Goal: Use online tool/utility: Utilize a website feature to perform a specific function

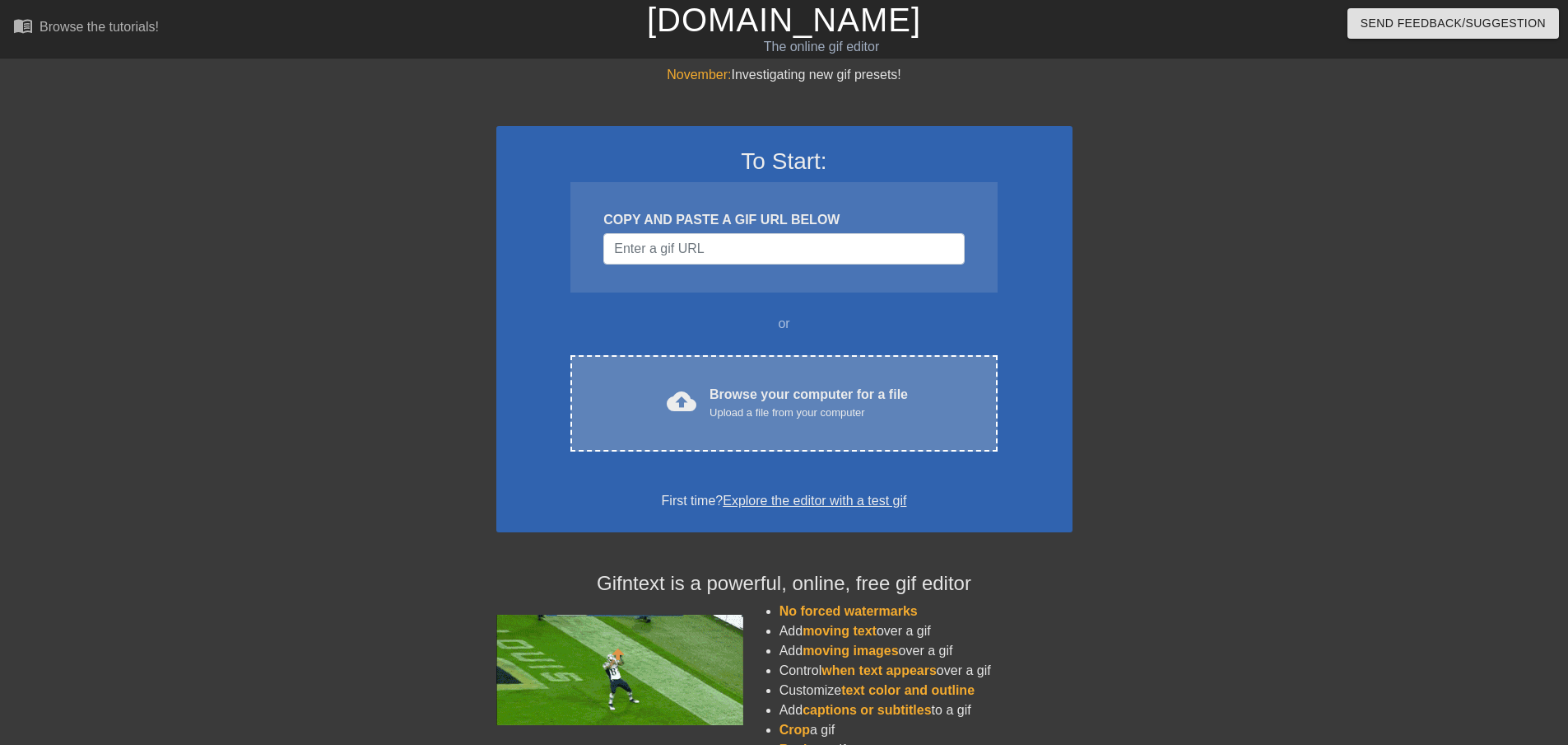
click at [804, 392] on div "Browse your computer for a file Upload a file from your computer" at bounding box center [809, 402] width 199 height 36
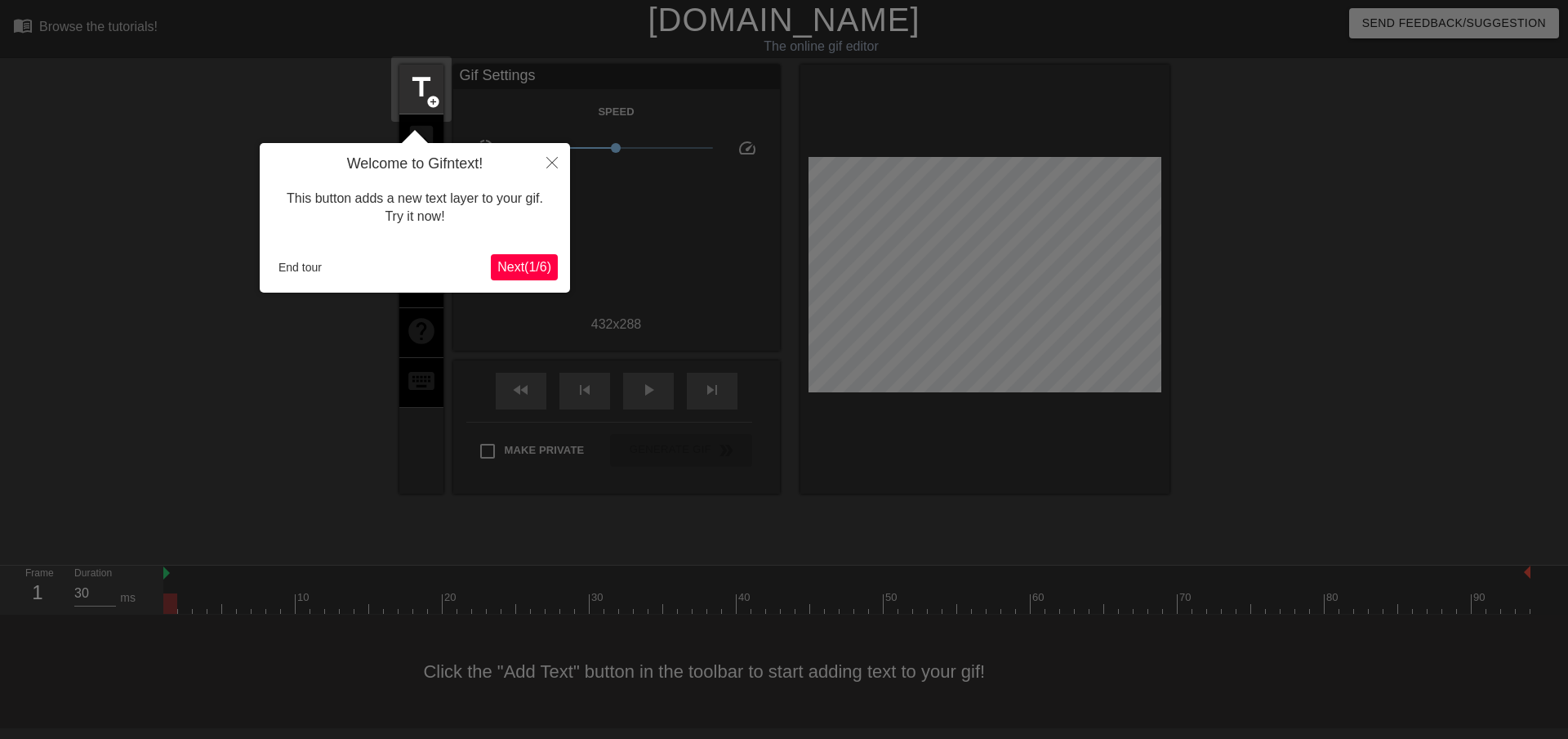
click at [520, 268] on span "Next ( 1 / 6 )" at bounding box center [524, 267] width 54 height 14
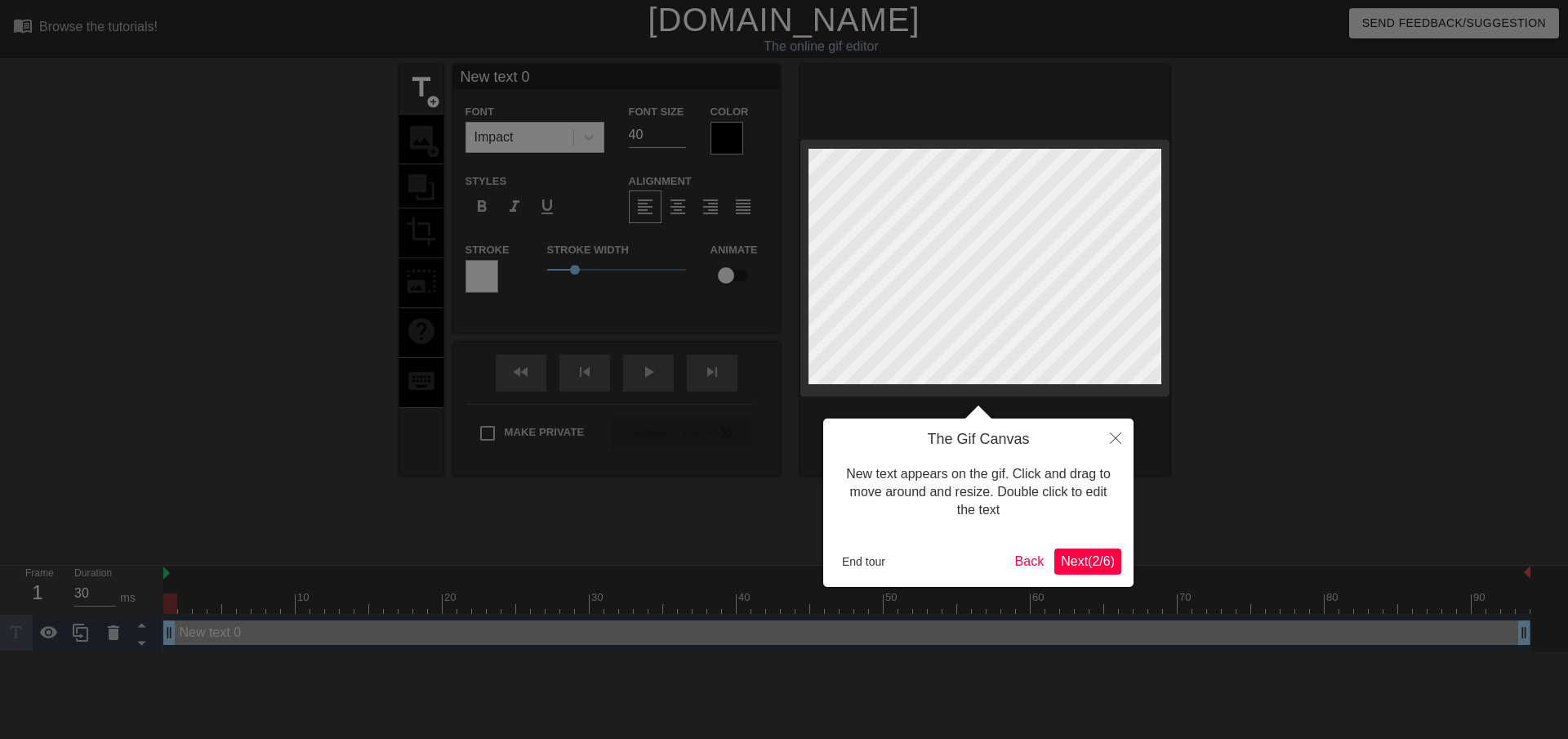
click at [1092, 563] on span "Next ( 2 / 6 )" at bounding box center [1087, 561] width 54 height 14
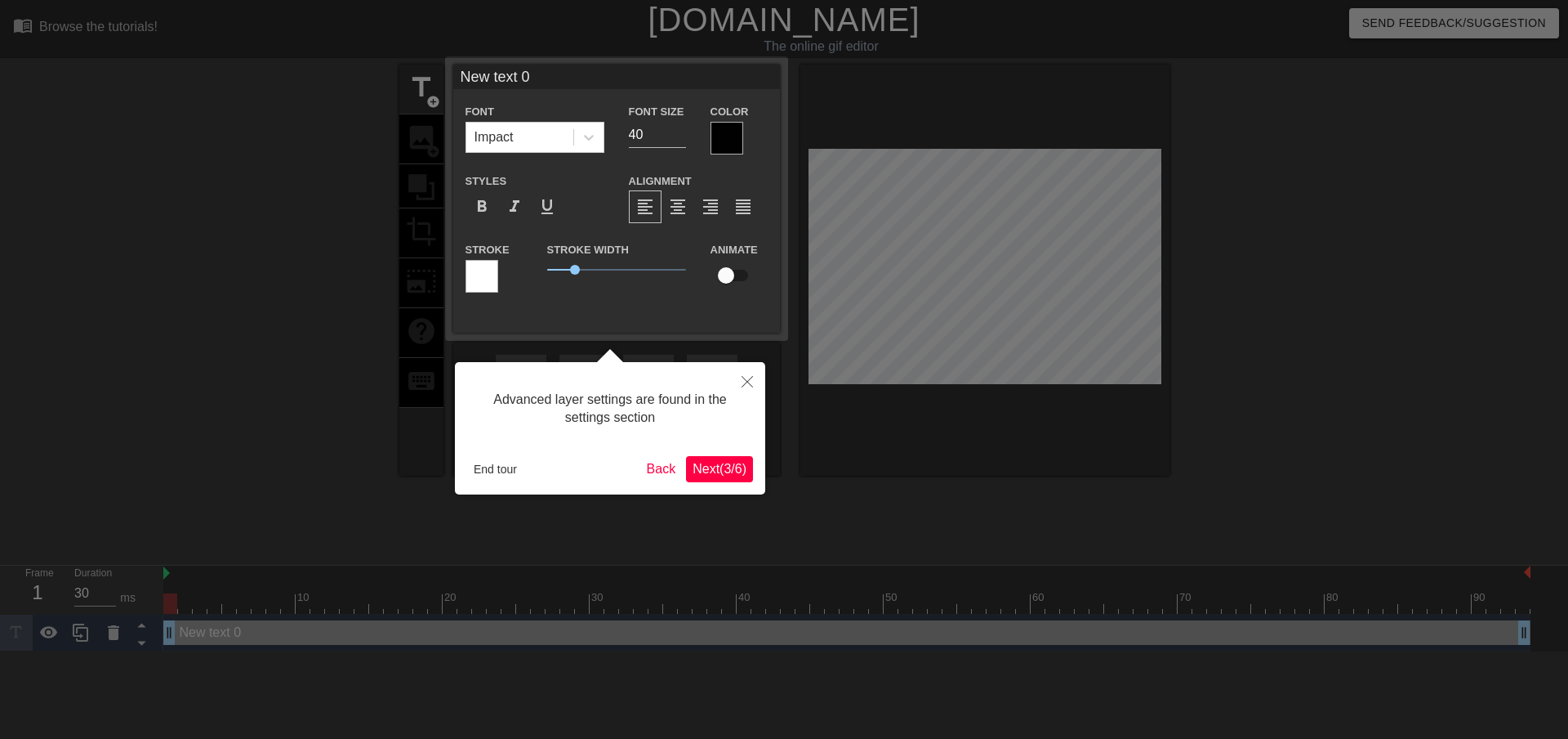
click at [731, 472] on span "Next ( 3 / 6 )" at bounding box center [719, 469] width 54 height 14
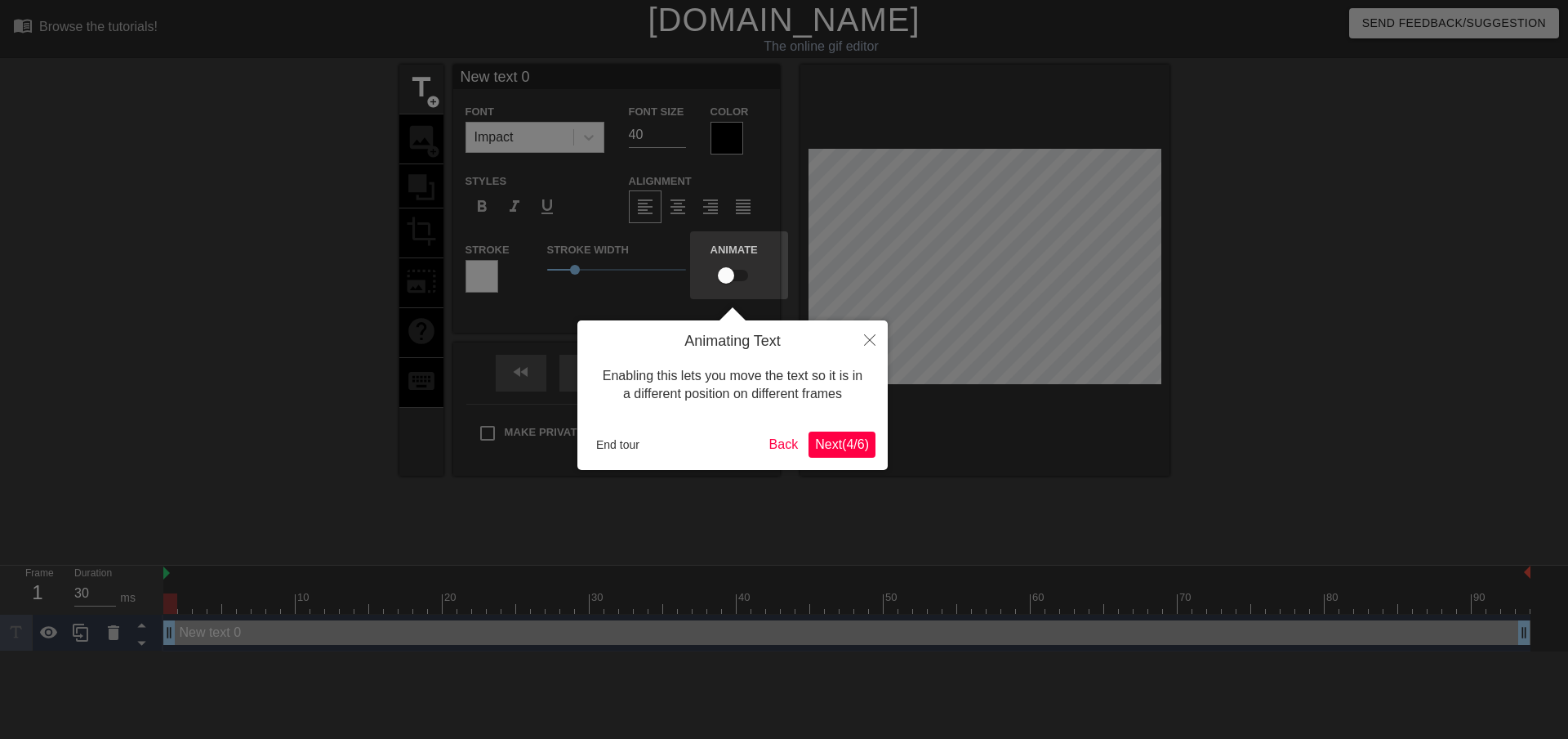
click at [849, 448] on span "Next ( 4 / 6 )" at bounding box center [842, 444] width 54 height 14
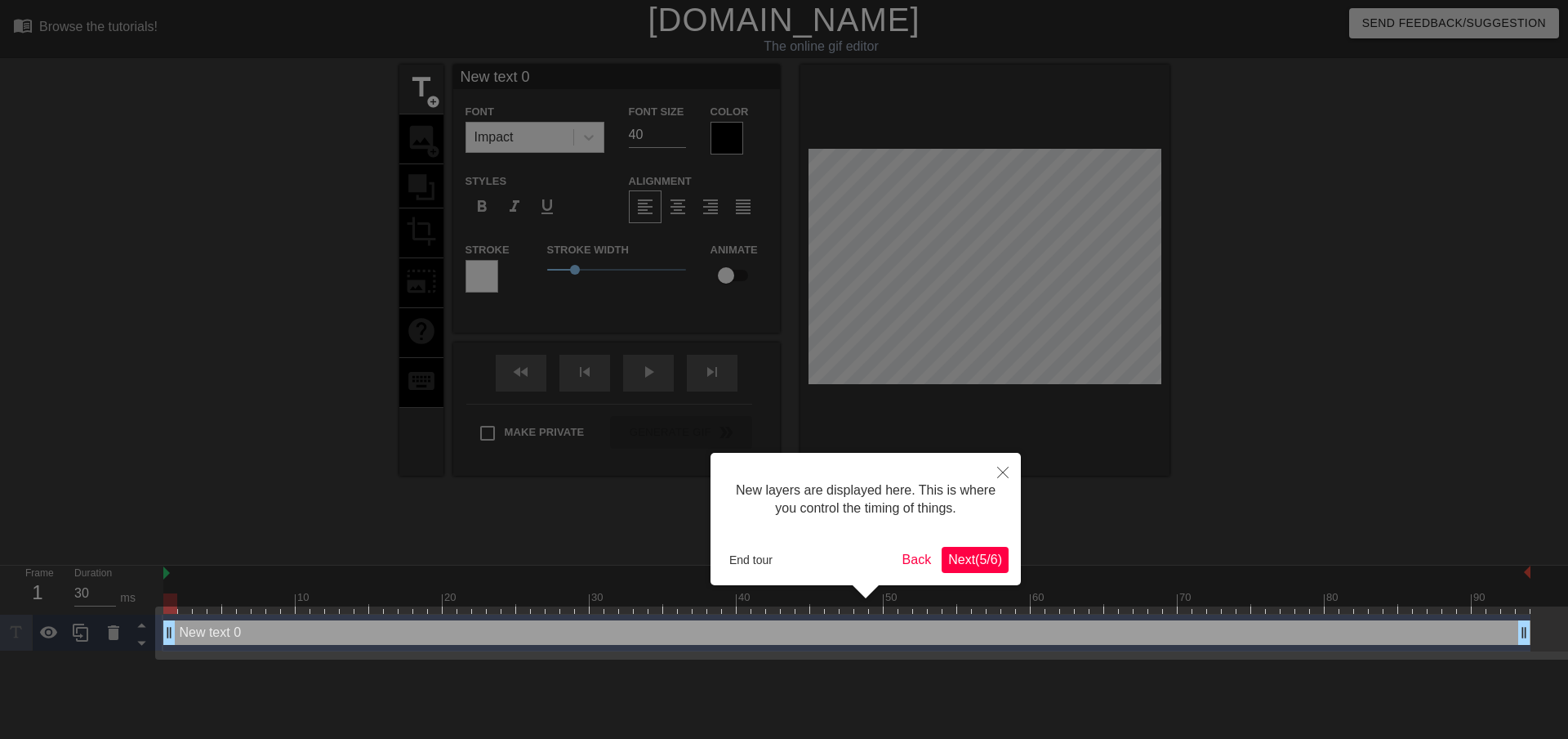
click at [973, 558] on span "Next ( 5 / 6 )" at bounding box center [975, 559] width 54 height 14
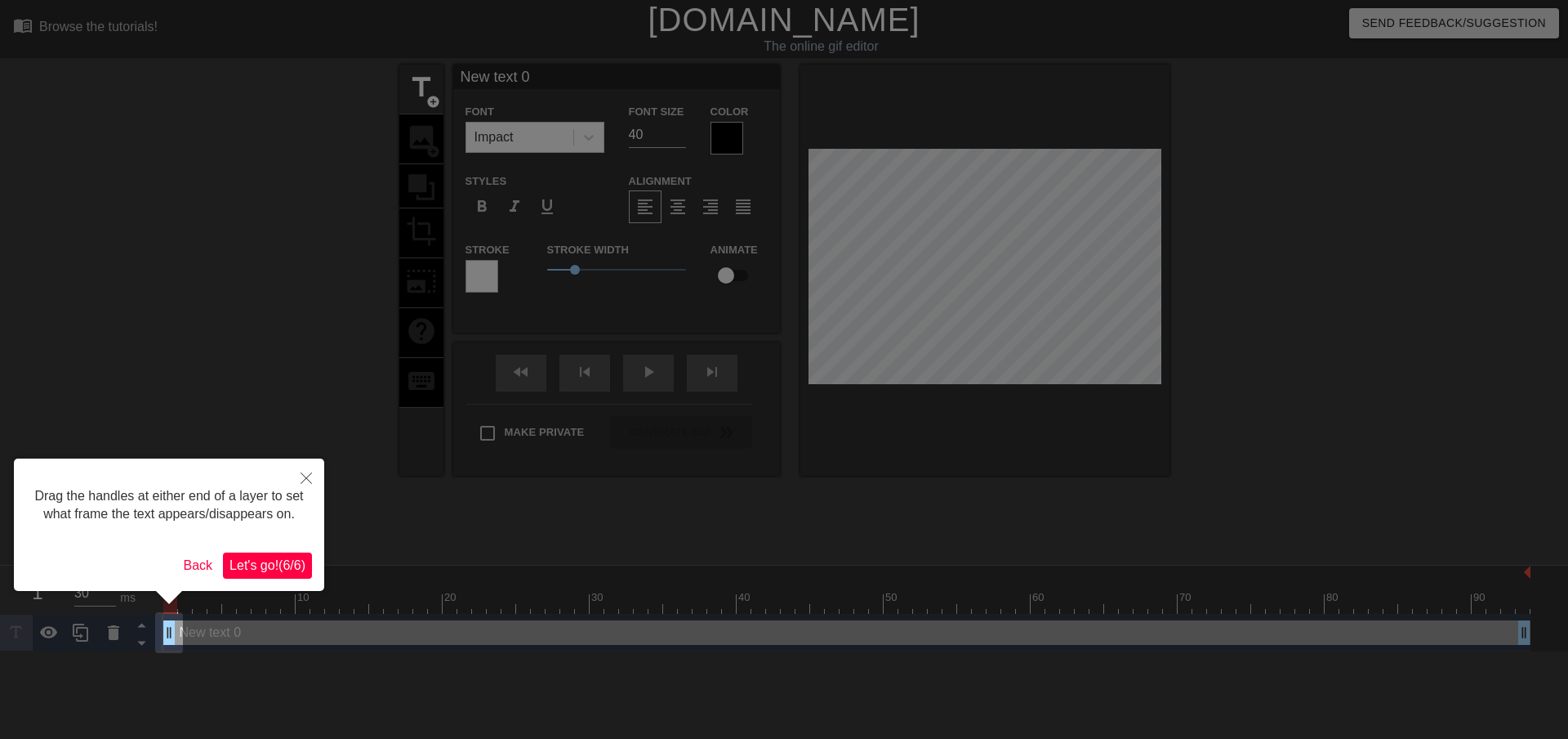
click at [261, 565] on span "Let's go! ( 6 / 6 )" at bounding box center [268, 565] width 76 height 14
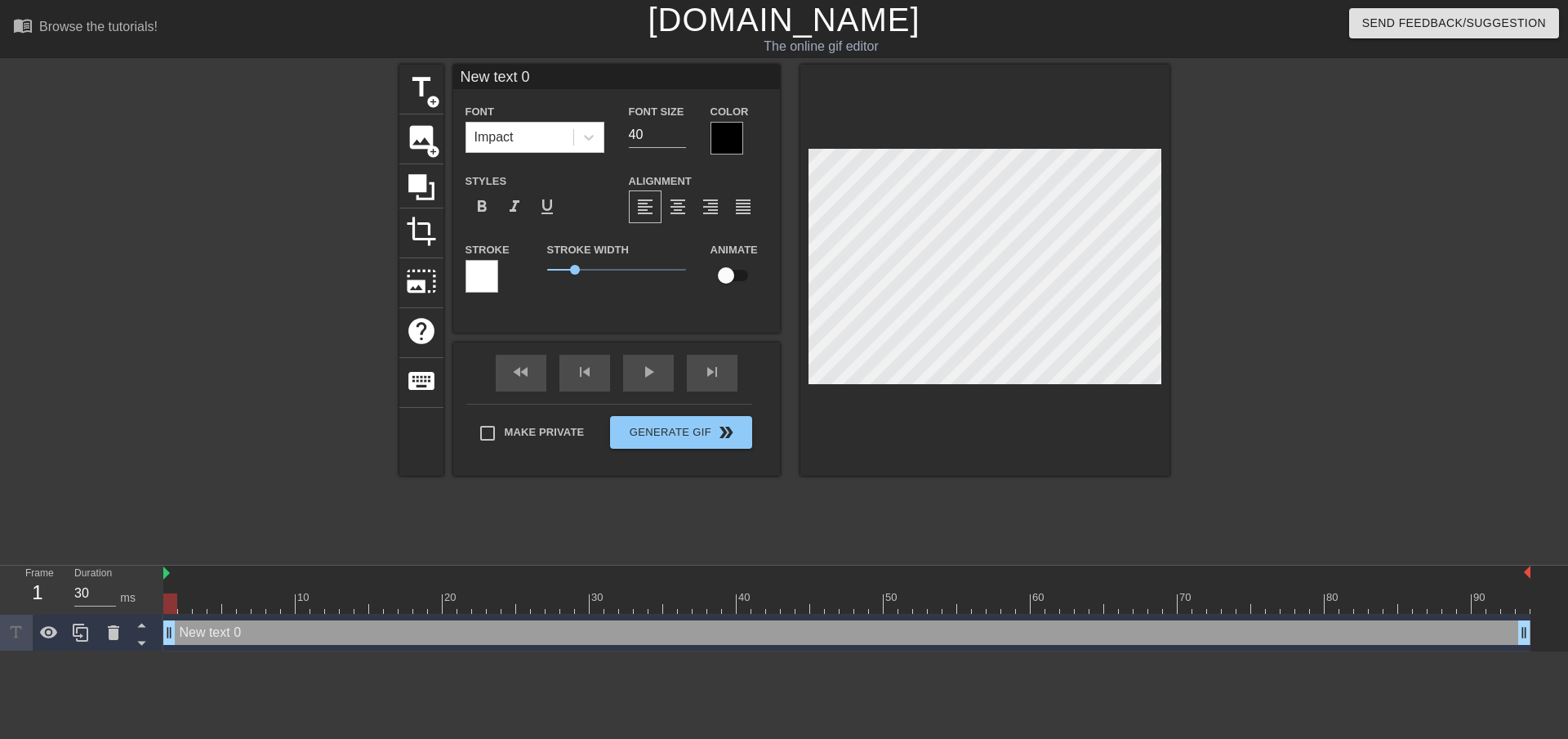
click at [724, 138] on div at bounding box center [726, 137] width 33 height 33
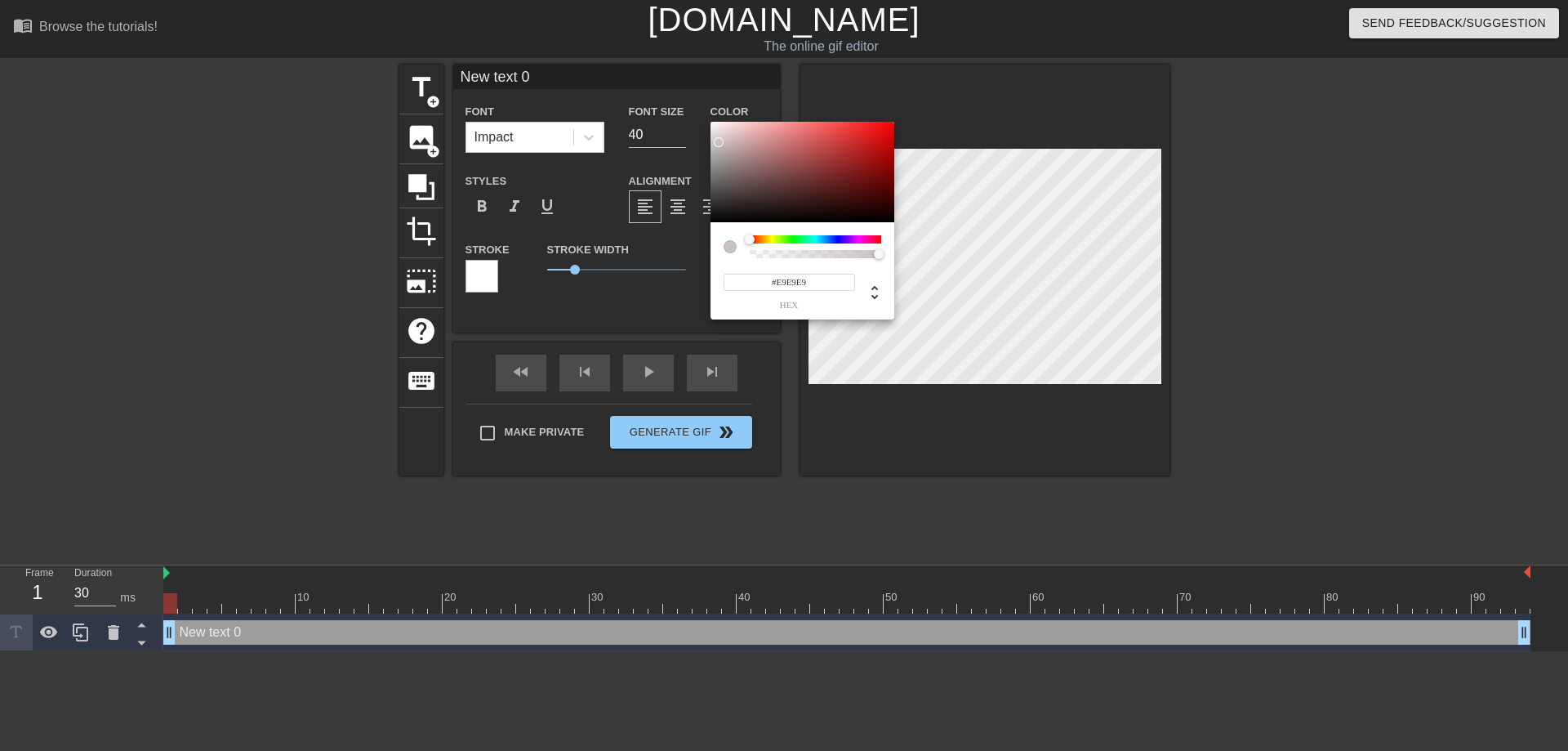
type input "#FFFFFF"
drag, startPoint x: 766, startPoint y: 173, endPoint x: 680, endPoint y: 107, distance: 108.4
click at [680, 107] on div "#FFFFFF hex" at bounding box center [784, 375] width 1568 height 751
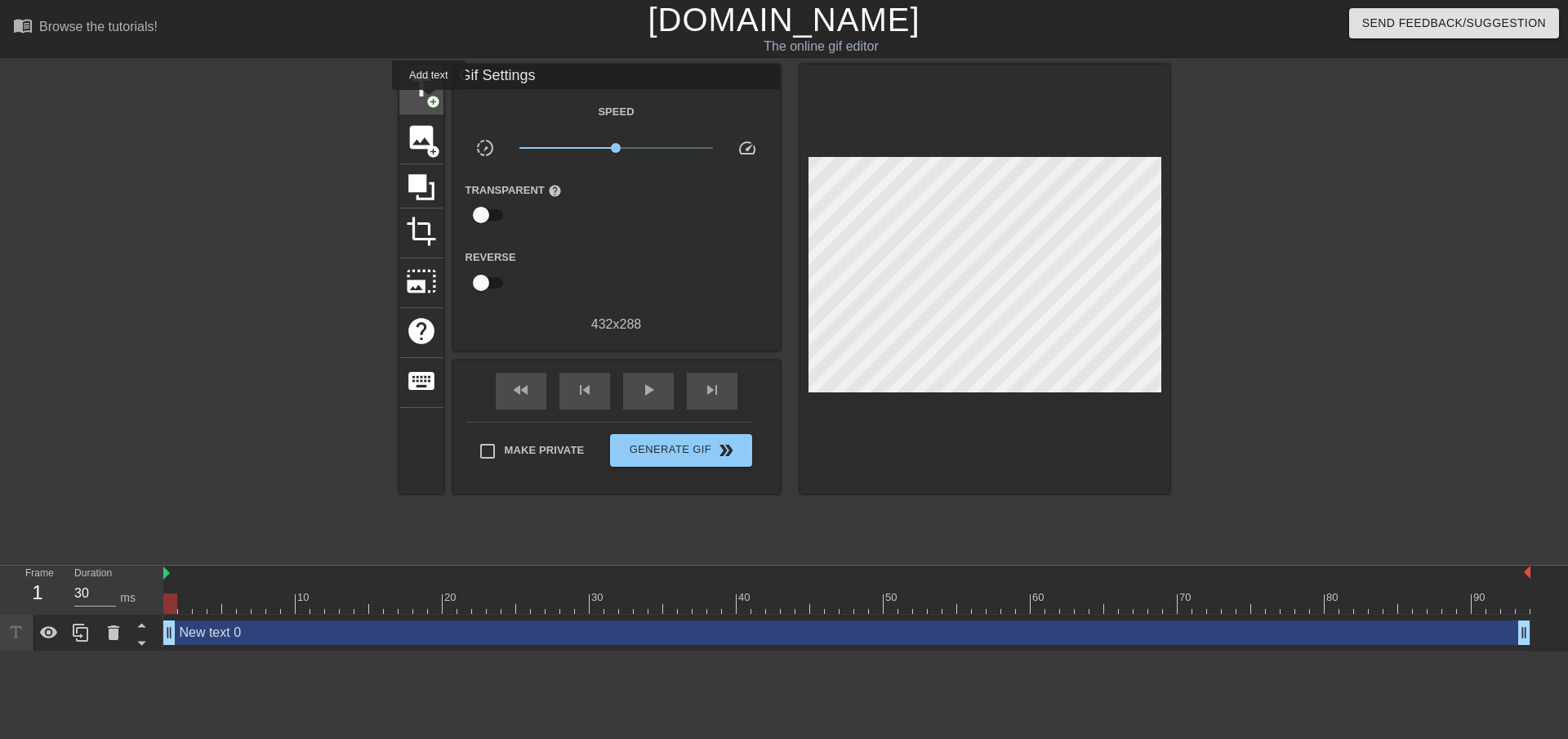
click at [429, 101] on span "add_circle" at bounding box center [433, 102] width 14 height 14
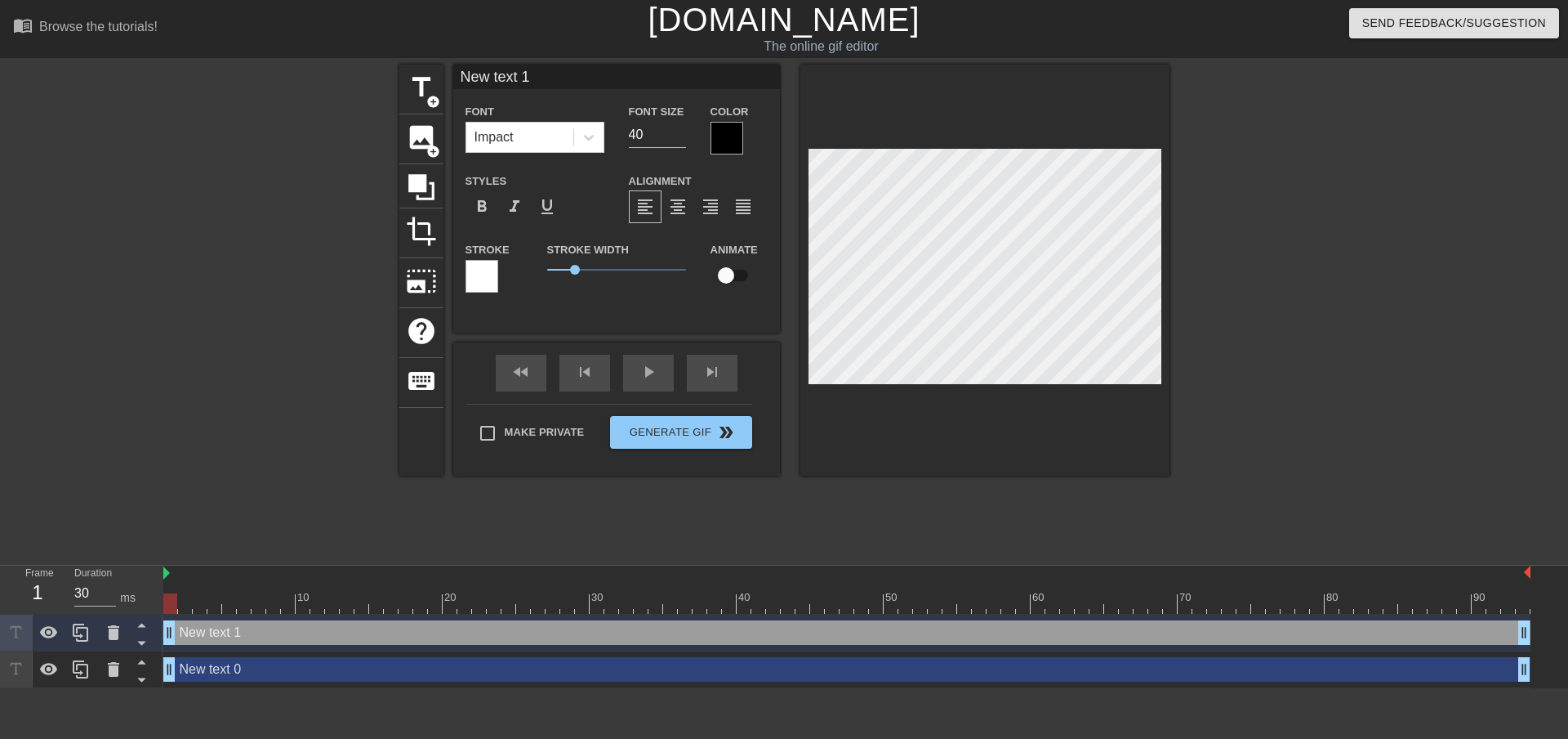
type input "New text 0"
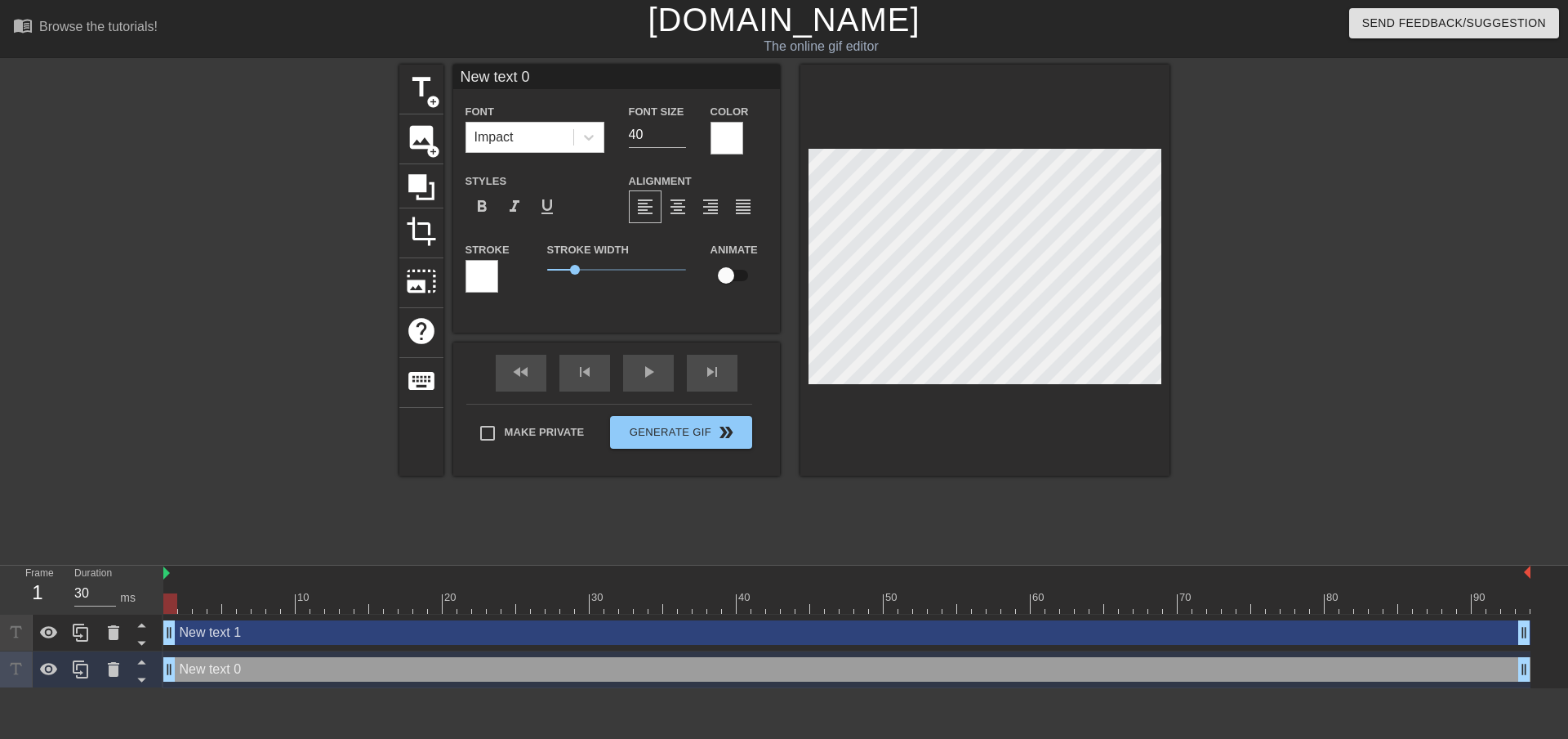
click at [487, 273] on div at bounding box center [482, 276] width 33 height 33
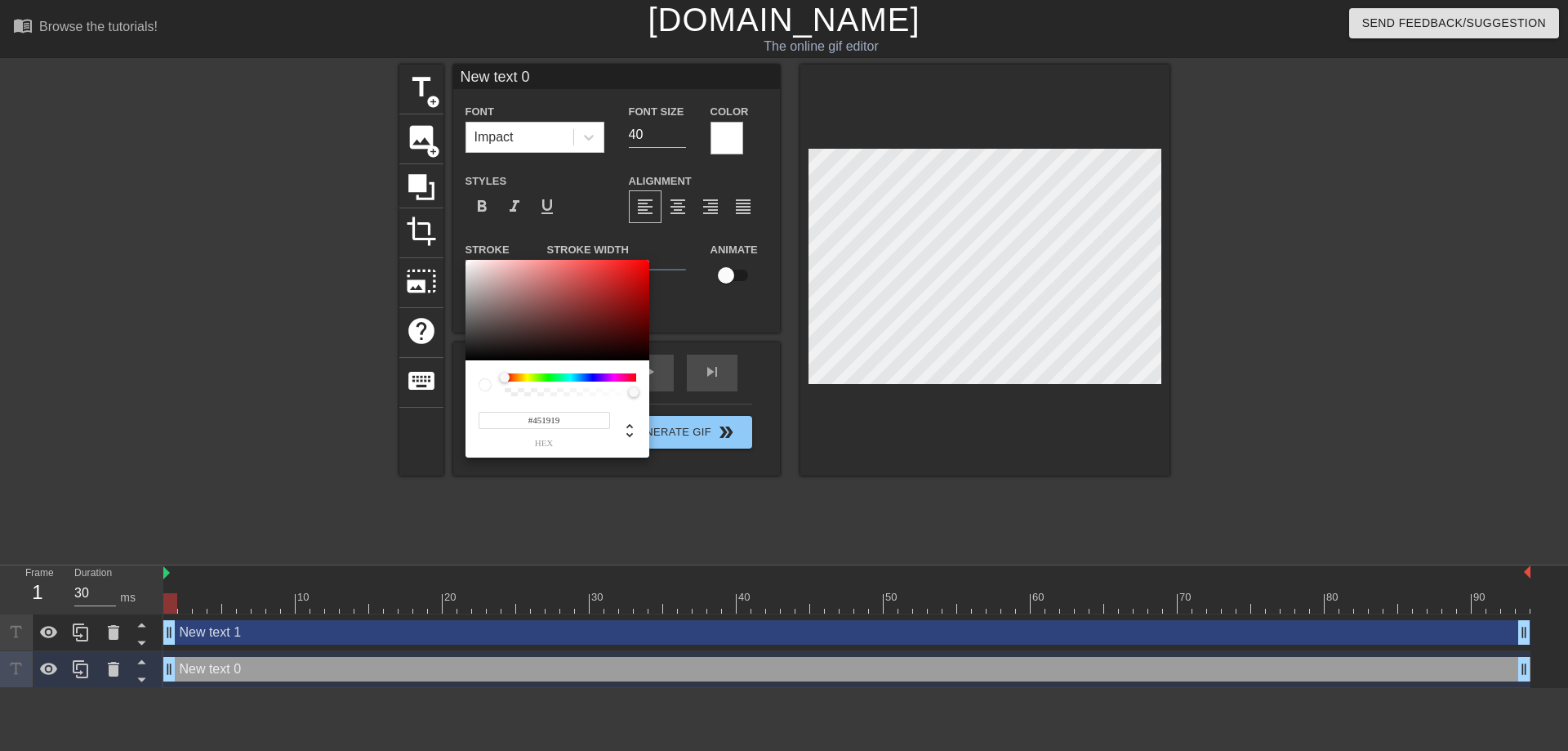
type input "#000000"
drag, startPoint x: 564, startPoint y: 365, endPoint x: 409, endPoint y: 425, distance: 166.2
click at [409, 425] on div "#000000 hex" at bounding box center [784, 375] width 1568 height 751
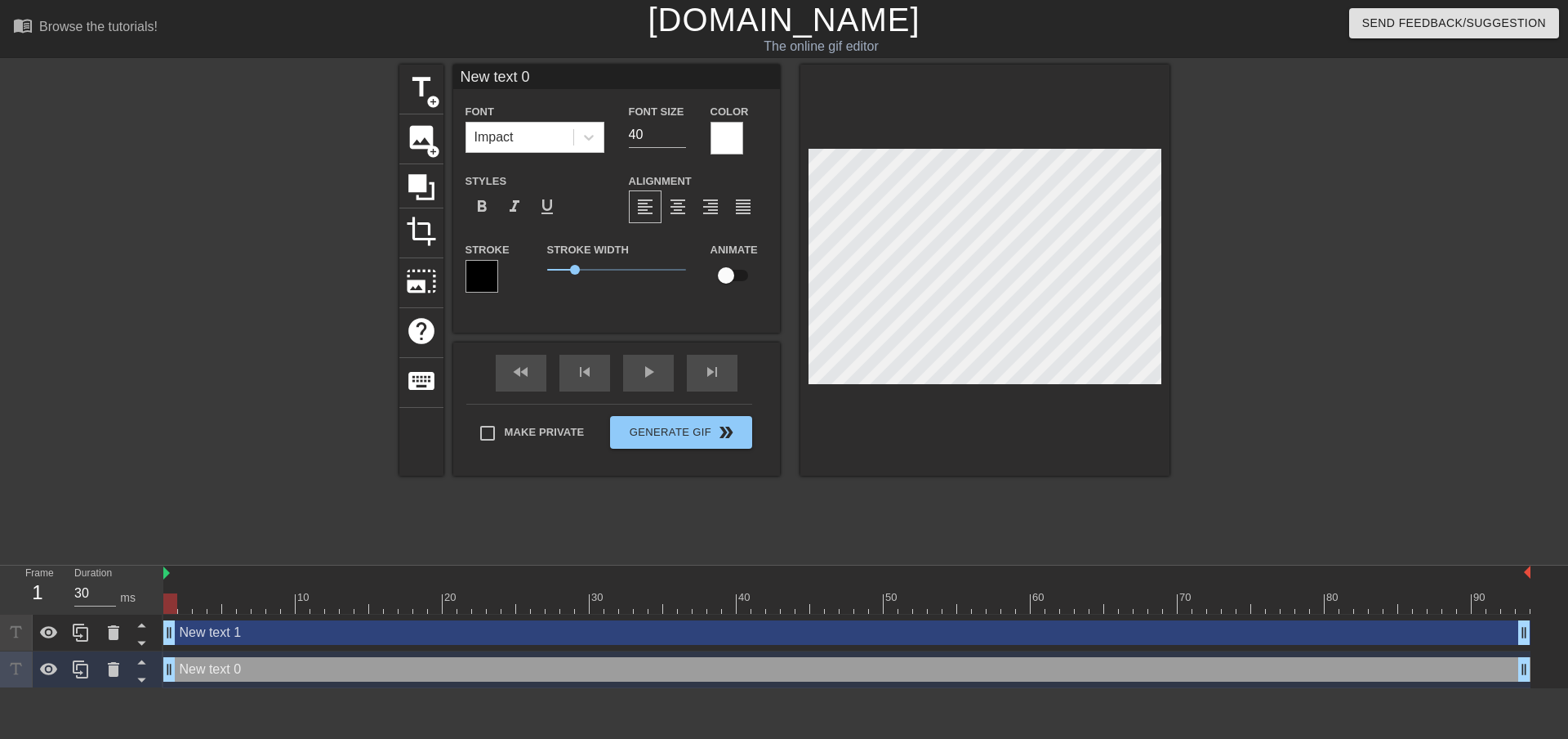
scroll to position [3, 4]
type input "E"
type textarea "E"
type input "El"
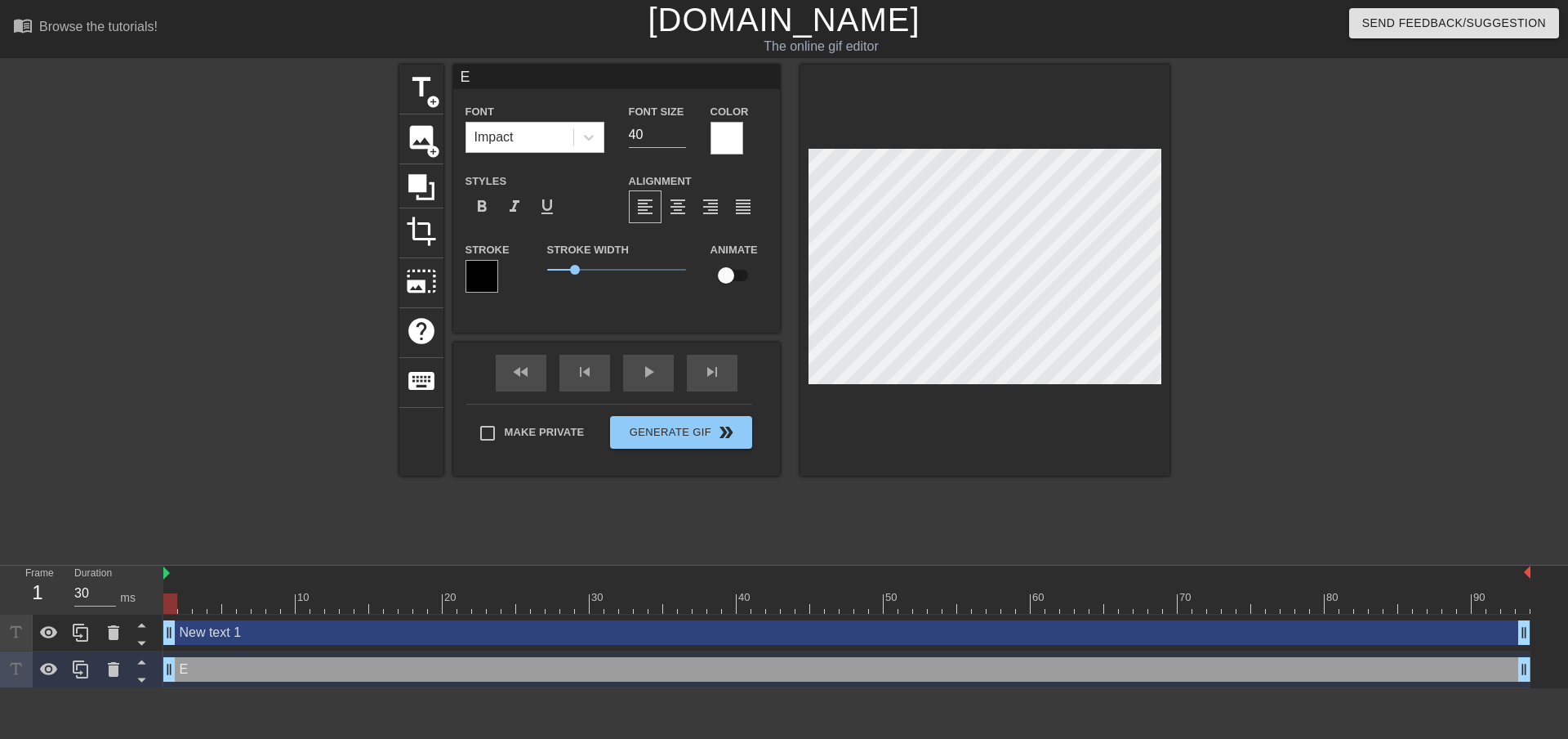
type textarea "El"
type input "Eli"
type textarea "Eli"
type input "Elia"
type textarea "Elia"
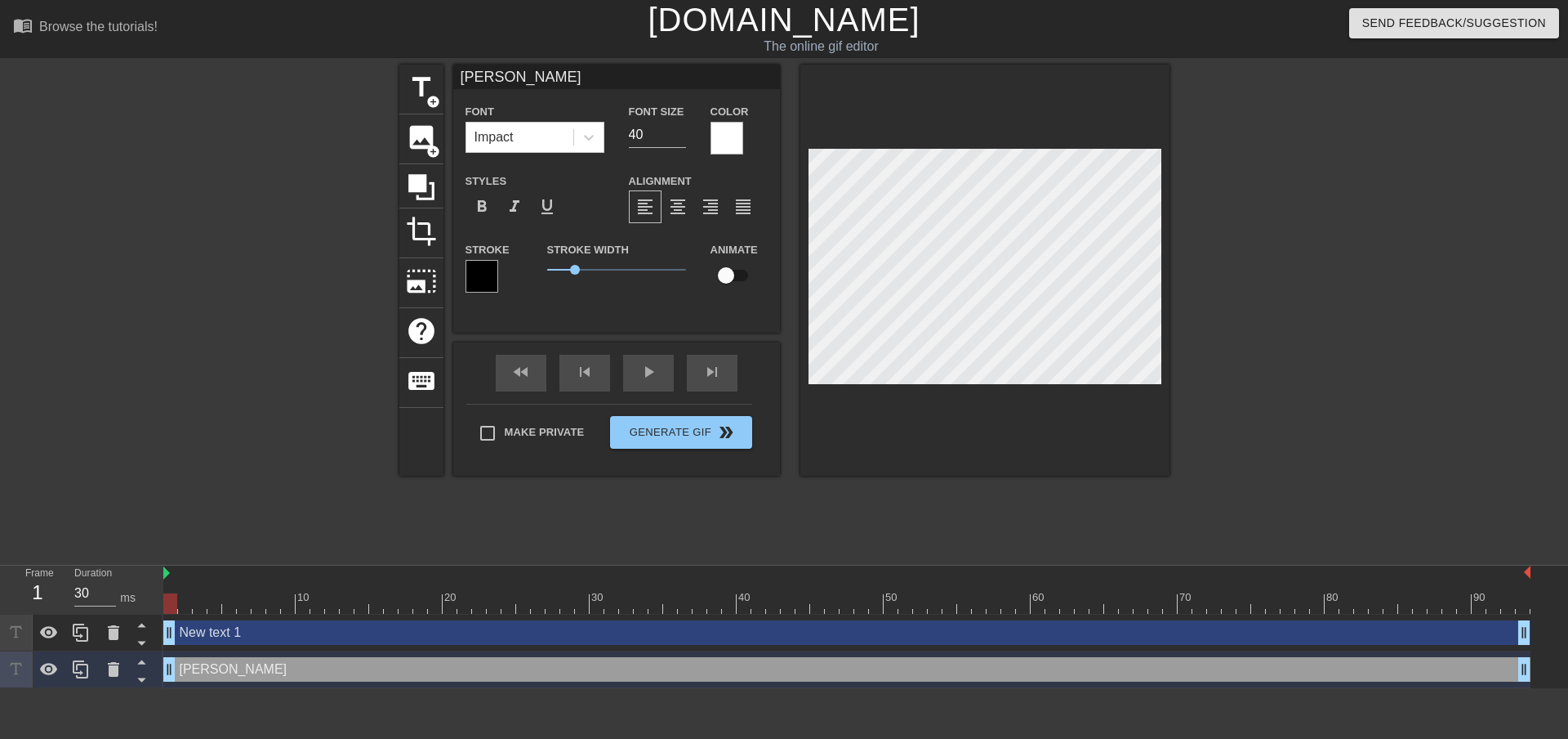
type input "Elias"
type textarea "Elias"
type input "New text 1"
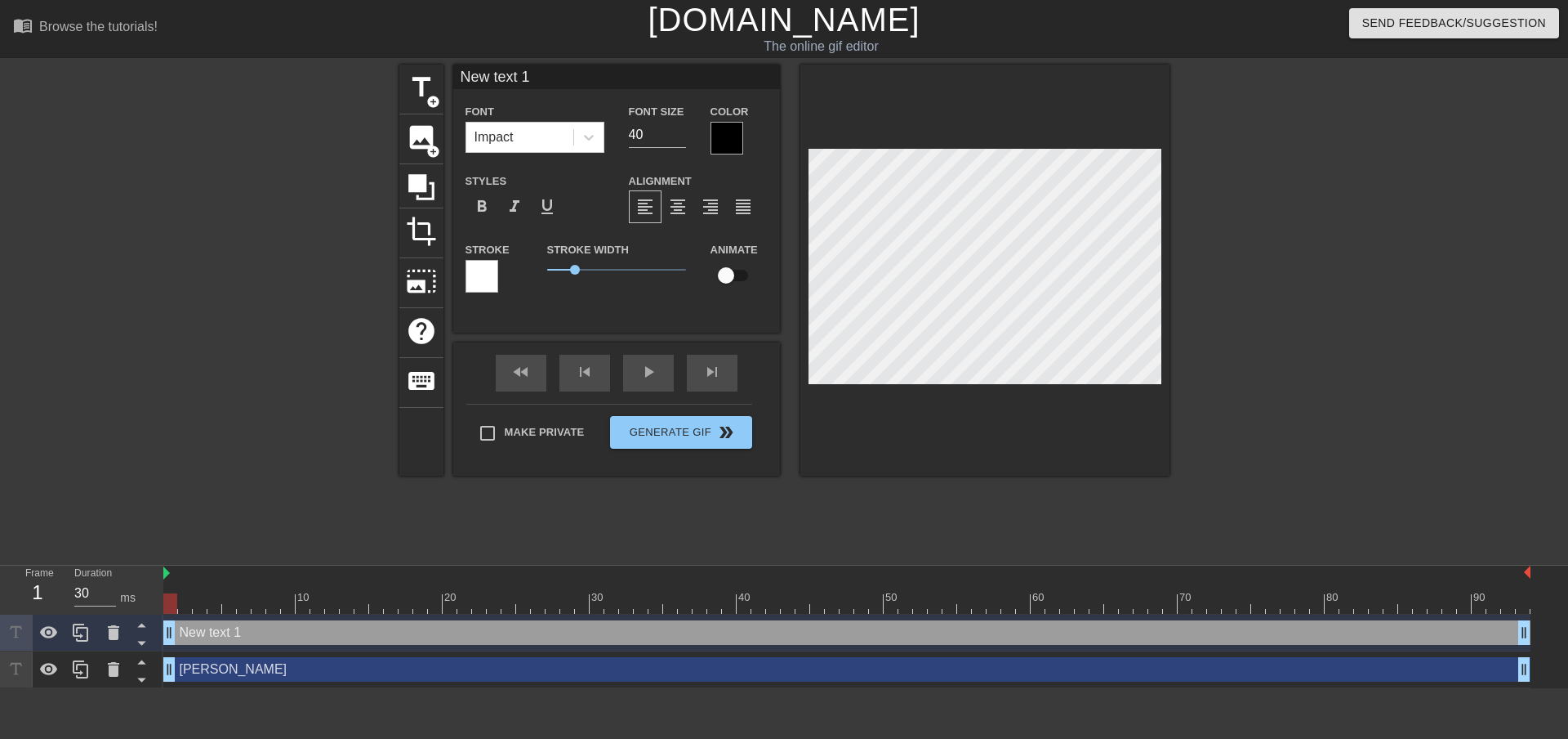
click at [481, 270] on div at bounding box center [482, 276] width 33 height 33
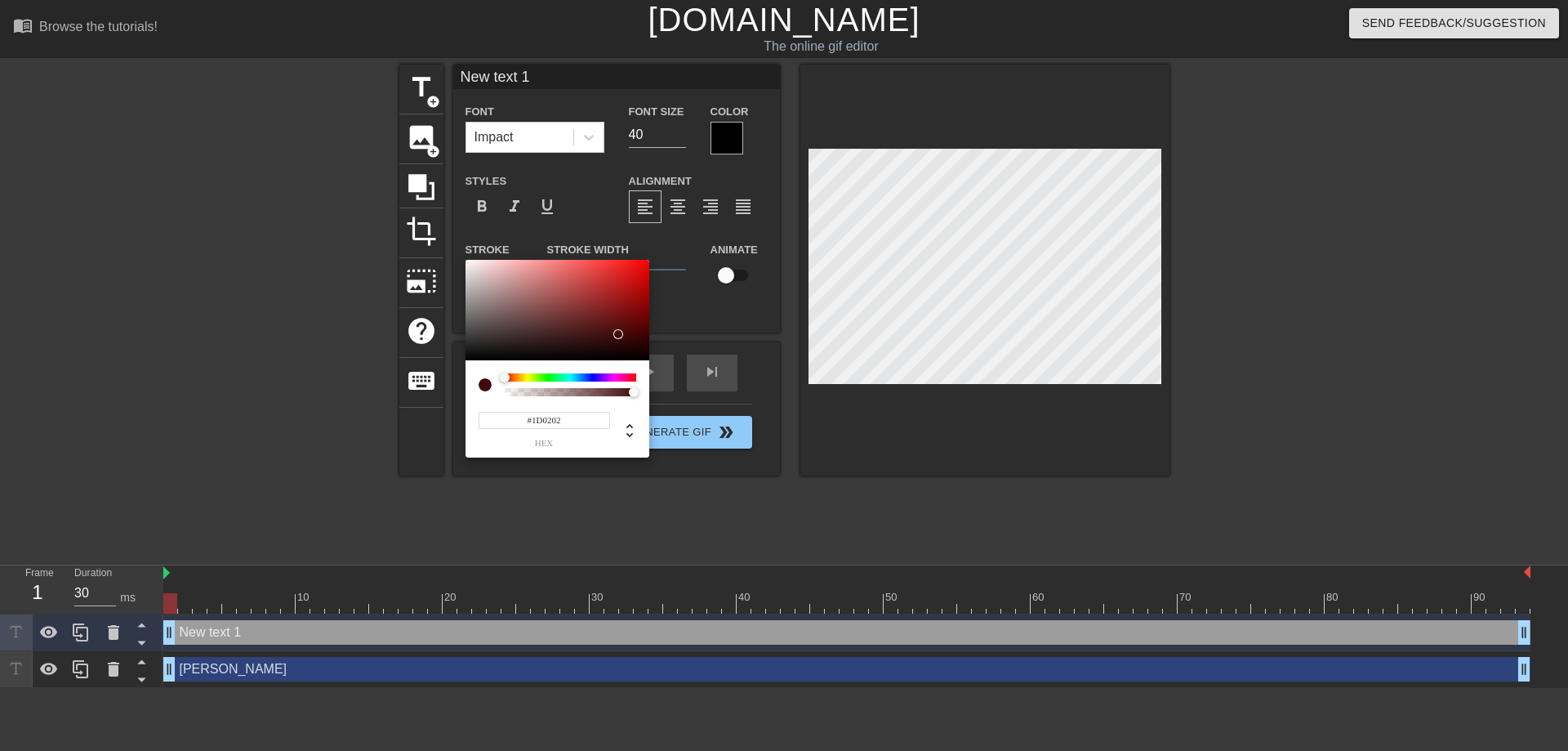
type input "#000000"
drag, startPoint x: 618, startPoint y: 334, endPoint x: 702, endPoint y: 405, distance: 110.0
click at [702, 405] on div "#000000 hex" at bounding box center [784, 375] width 1568 height 751
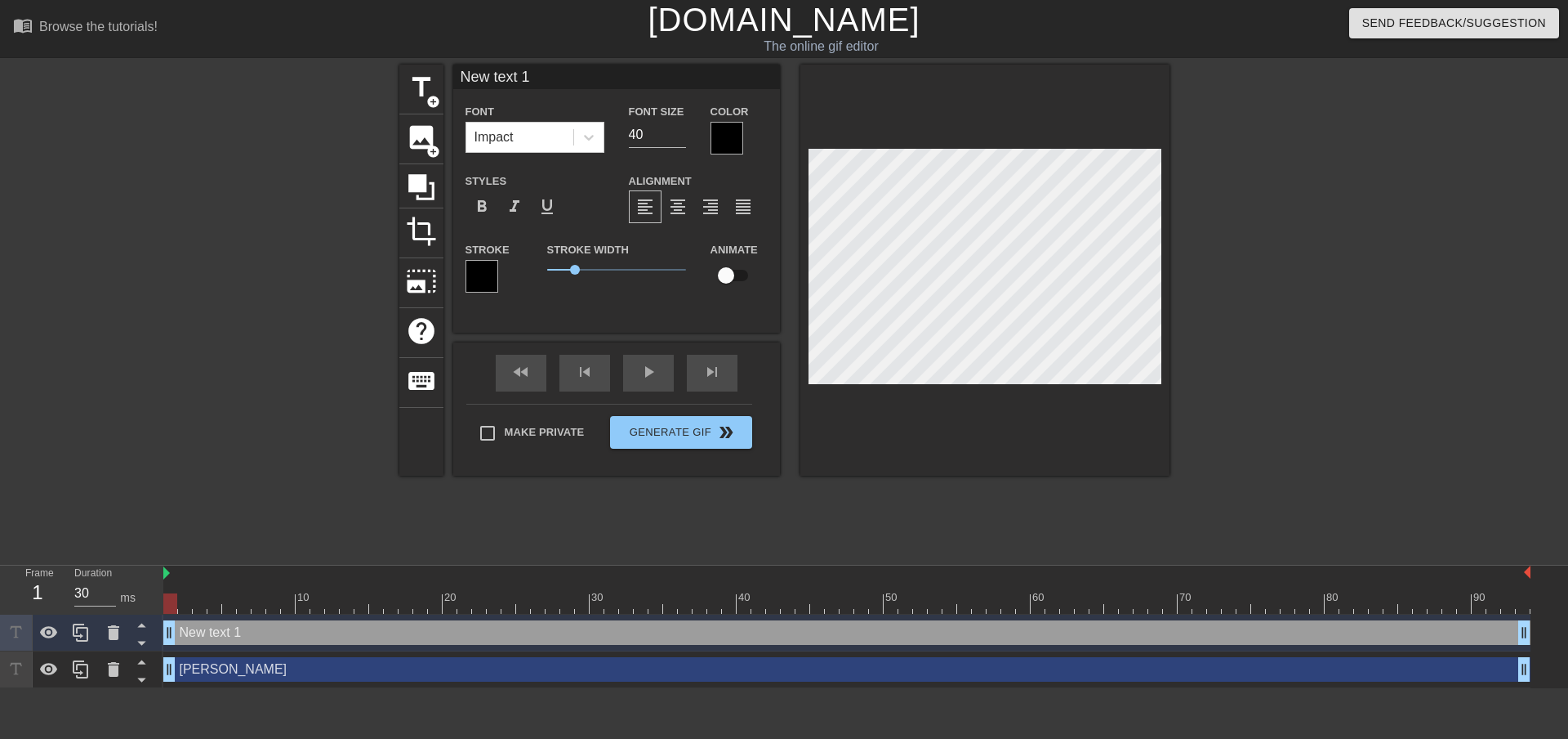
click at [725, 135] on div at bounding box center [726, 137] width 33 height 33
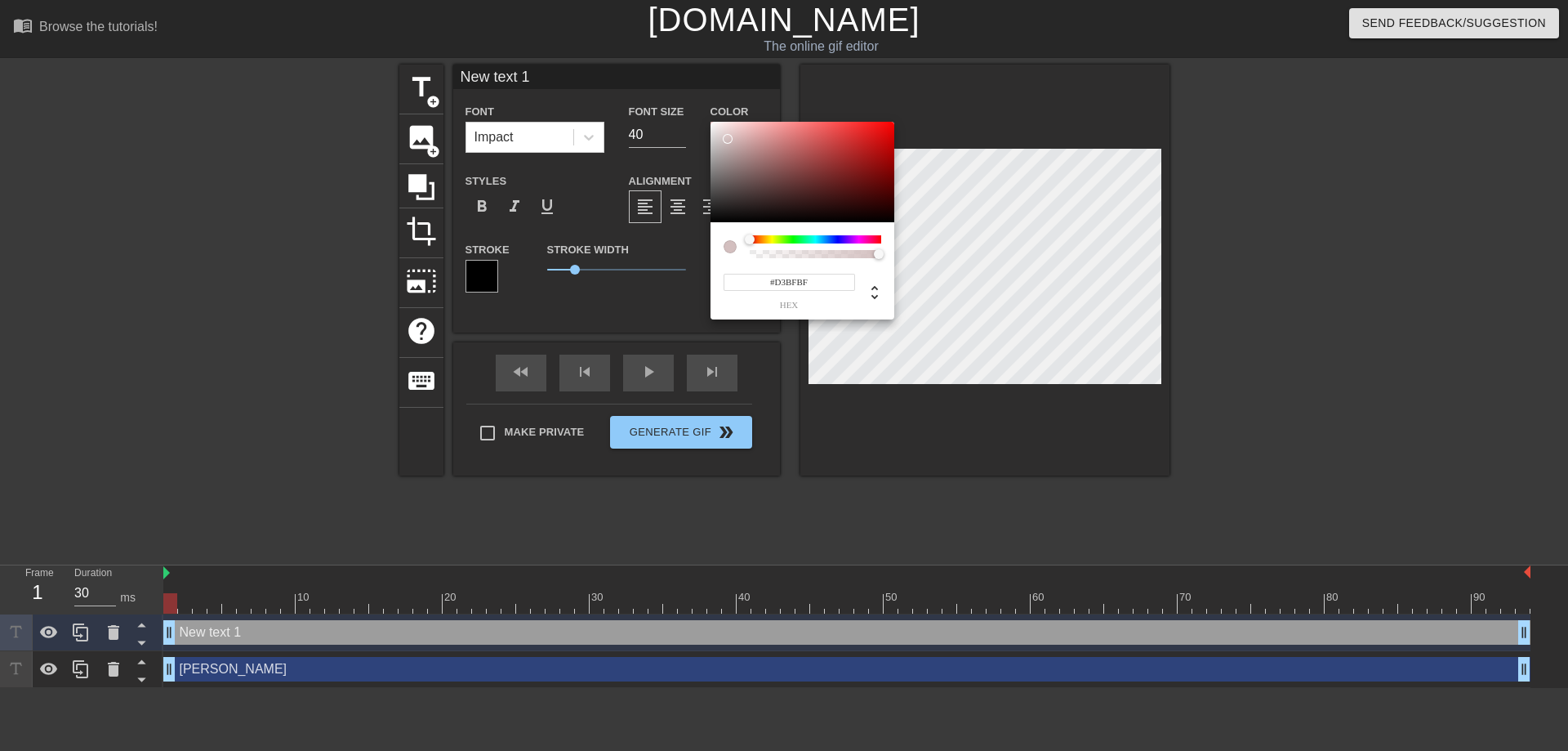
type input "#FFFFFF"
drag, startPoint x: 712, startPoint y: 127, endPoint x: 645, endPoint y: 80, distance: 81.8
click at [645, 80] on div "#FFFFFF hex" at bounding box center [784, 375] width 1568 height 751
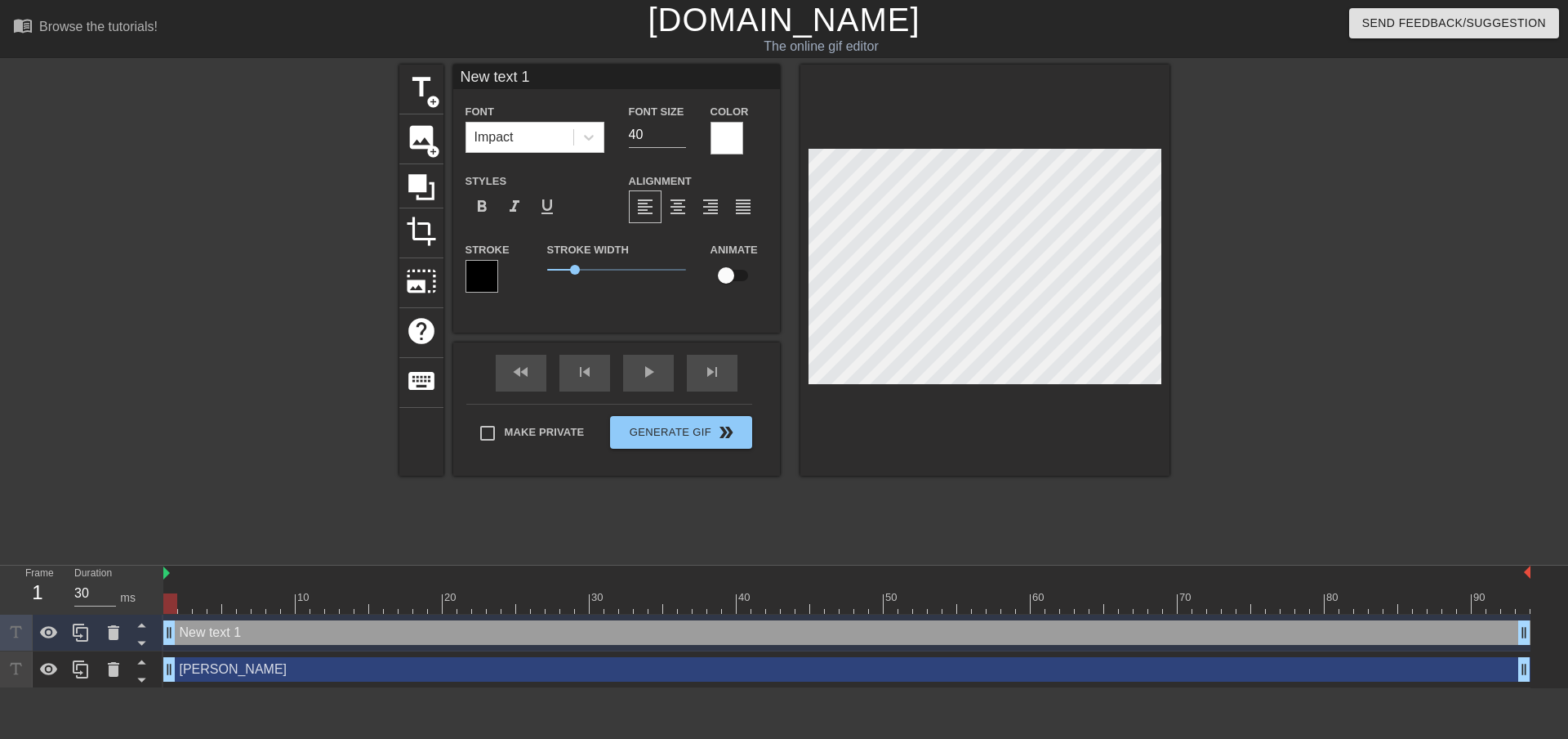
scroll to position [2, 3]
type input "A"
type textarea "A"
type input "Ak"
type textarea "Ak"
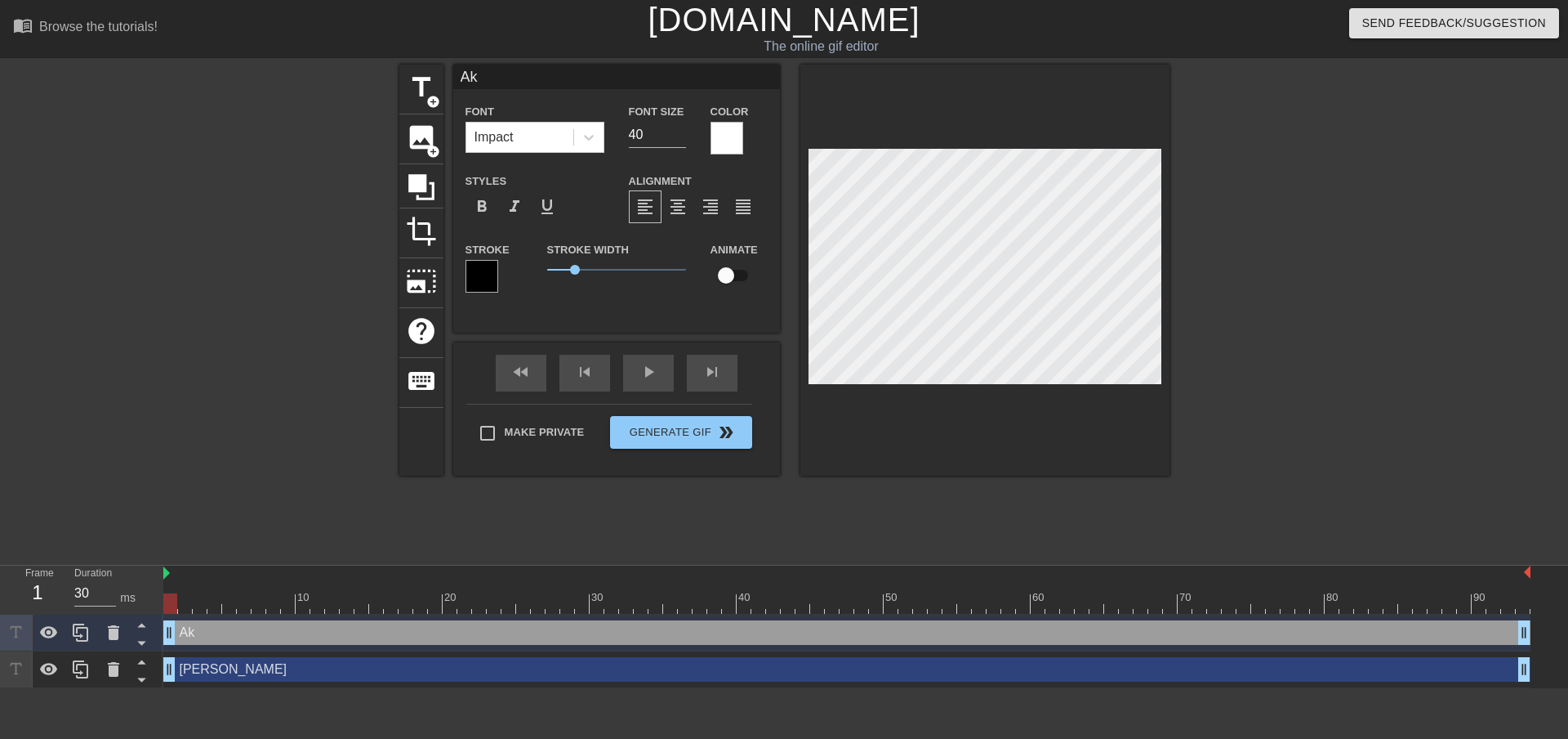
type input "Aki"
type textarea "Aki"
type input "Akil"
type textarea "Akil"
type input "Akill"
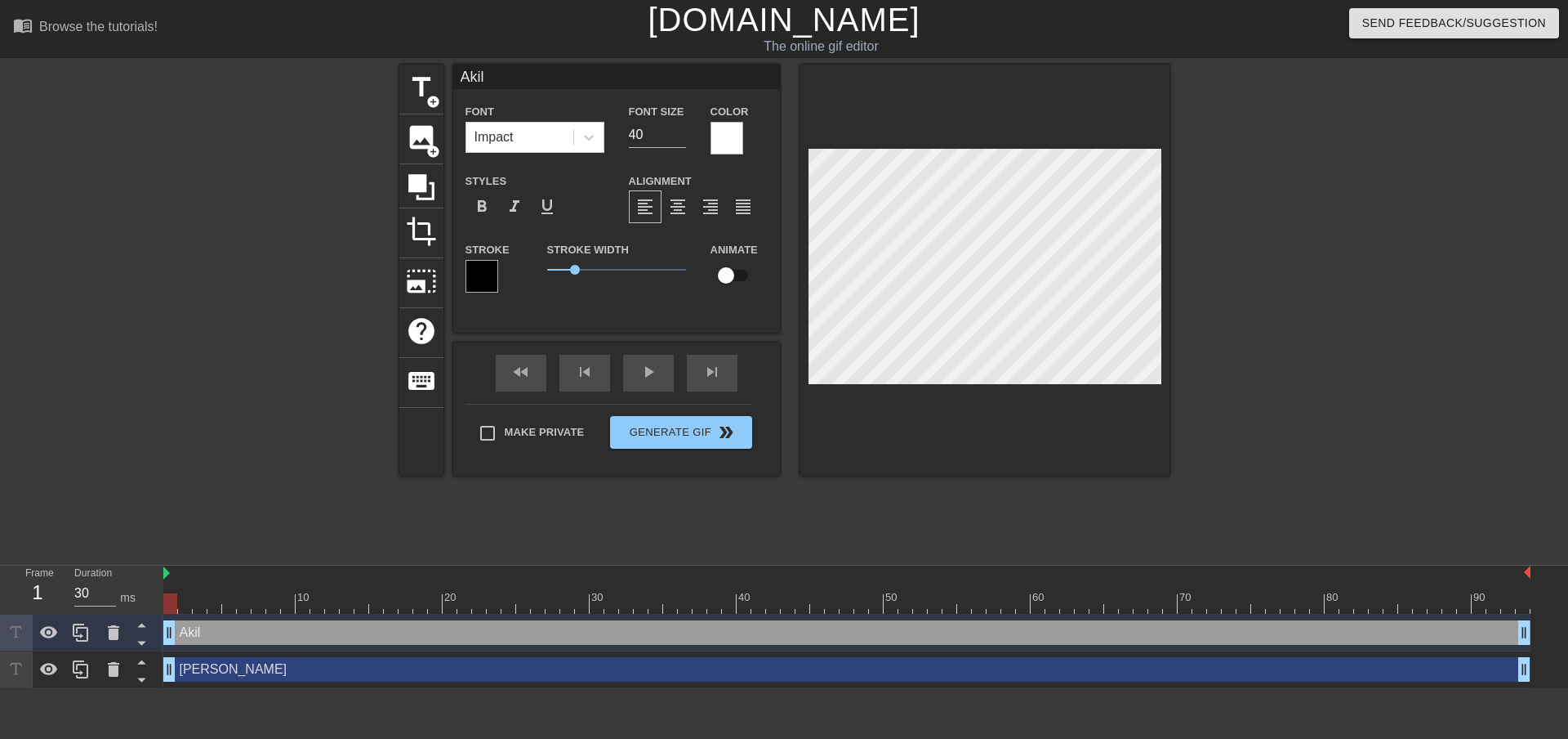
type textarea "Akill"
type input "Akille"
type textarea "Akille"
type input "Akilles"
type textarea "Akilles"
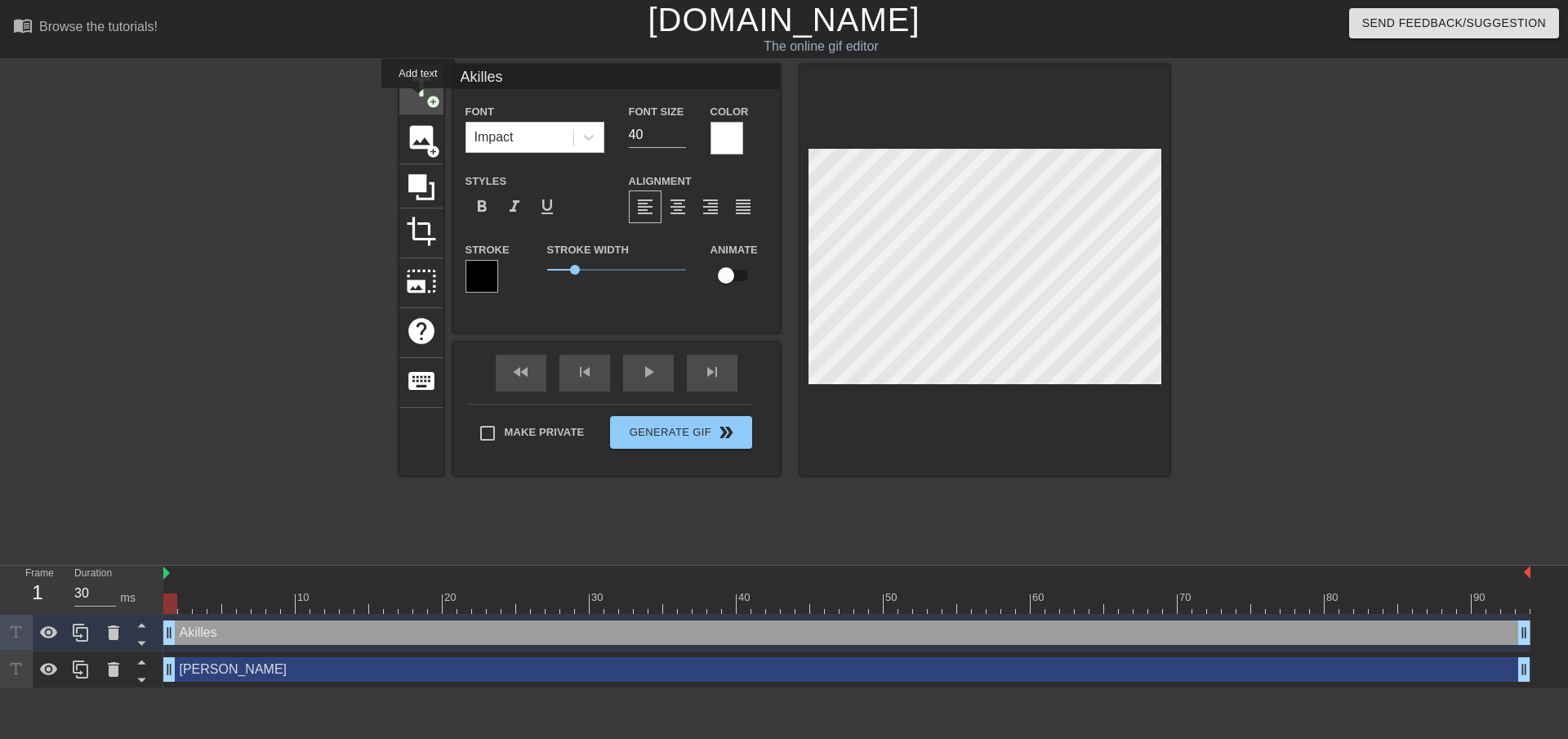
click at [420, 95] on span "title" at bounding box center [421, 87] width 31 height 31
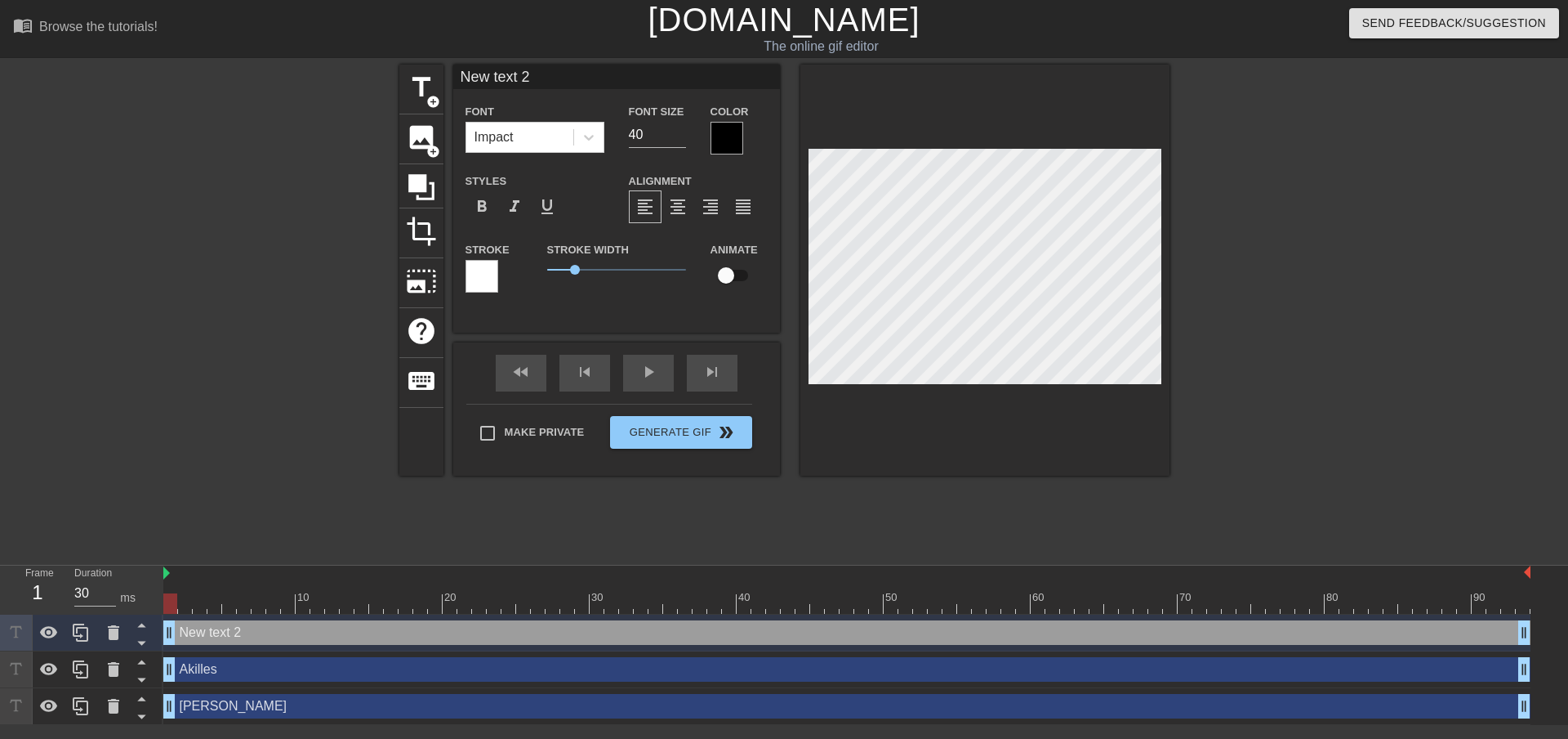
scroll to position [3, 4]
type input "I"
type textarea "I"
type input "Is"
type textarea "Is"
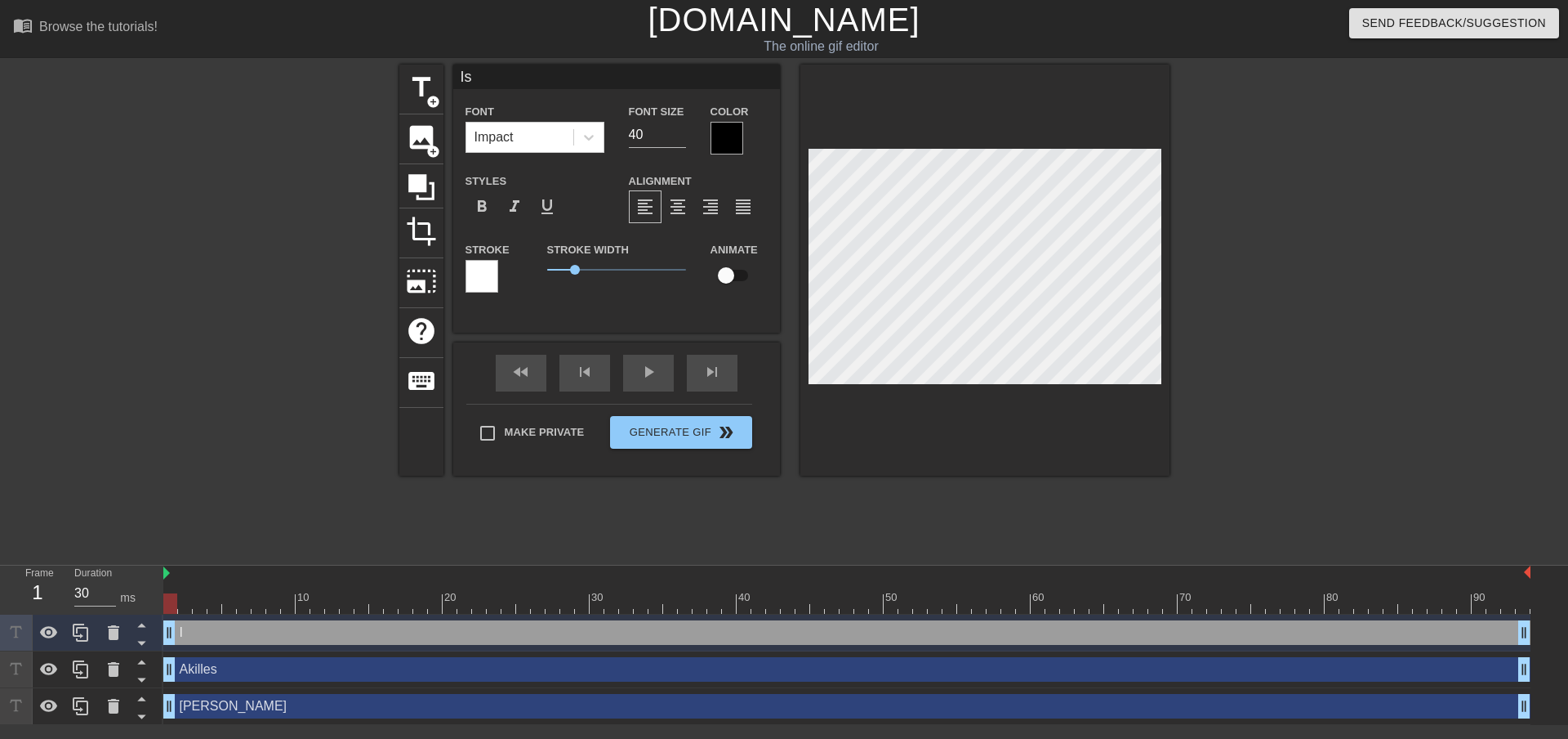
scroll to position [3, 2]
type input "Isa"
type textarea "Isa"
type input "Isak"
type textarea "Isak"
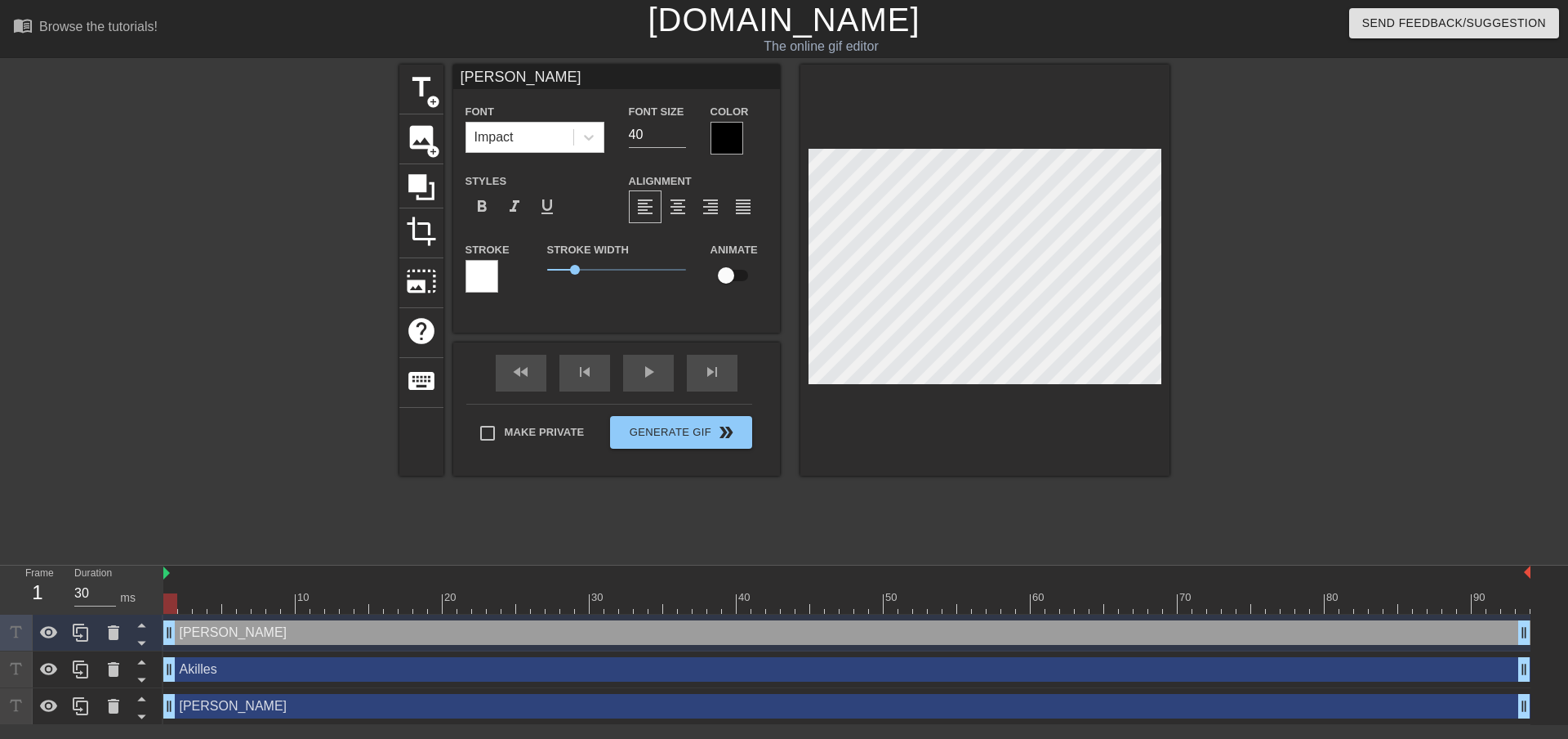
click at [728, 130] on div at bounding box center [726, 137] width 33 height 33
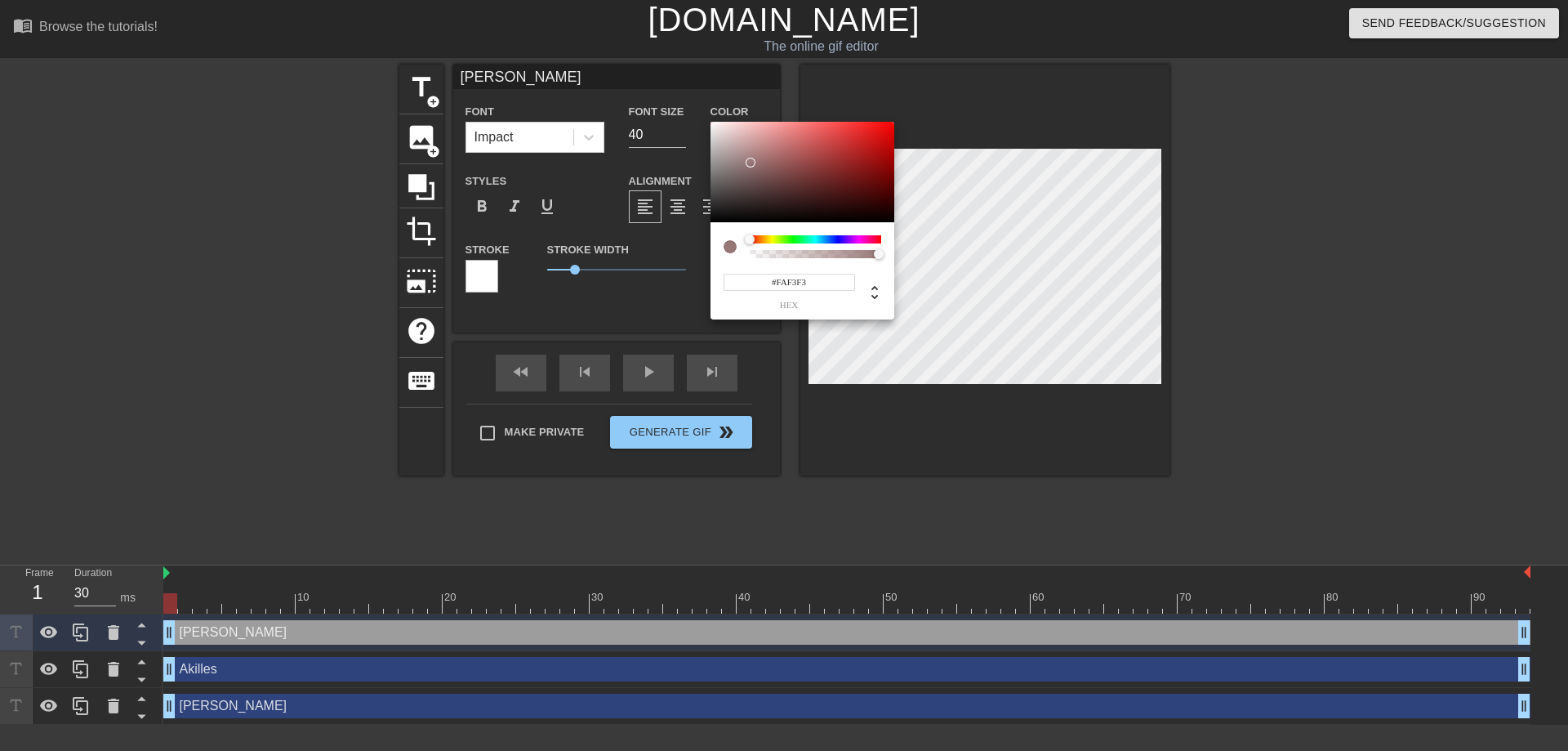
type input "#FFFFFF"
drag, startPoint x: 751, startPoint y: 168, endPoint x: 666, endPoint y: 77, distance: 124.5
click at [666, 77] on div "#FFFFFF hex" at bounding box center [784, 375] width 1568 height 751
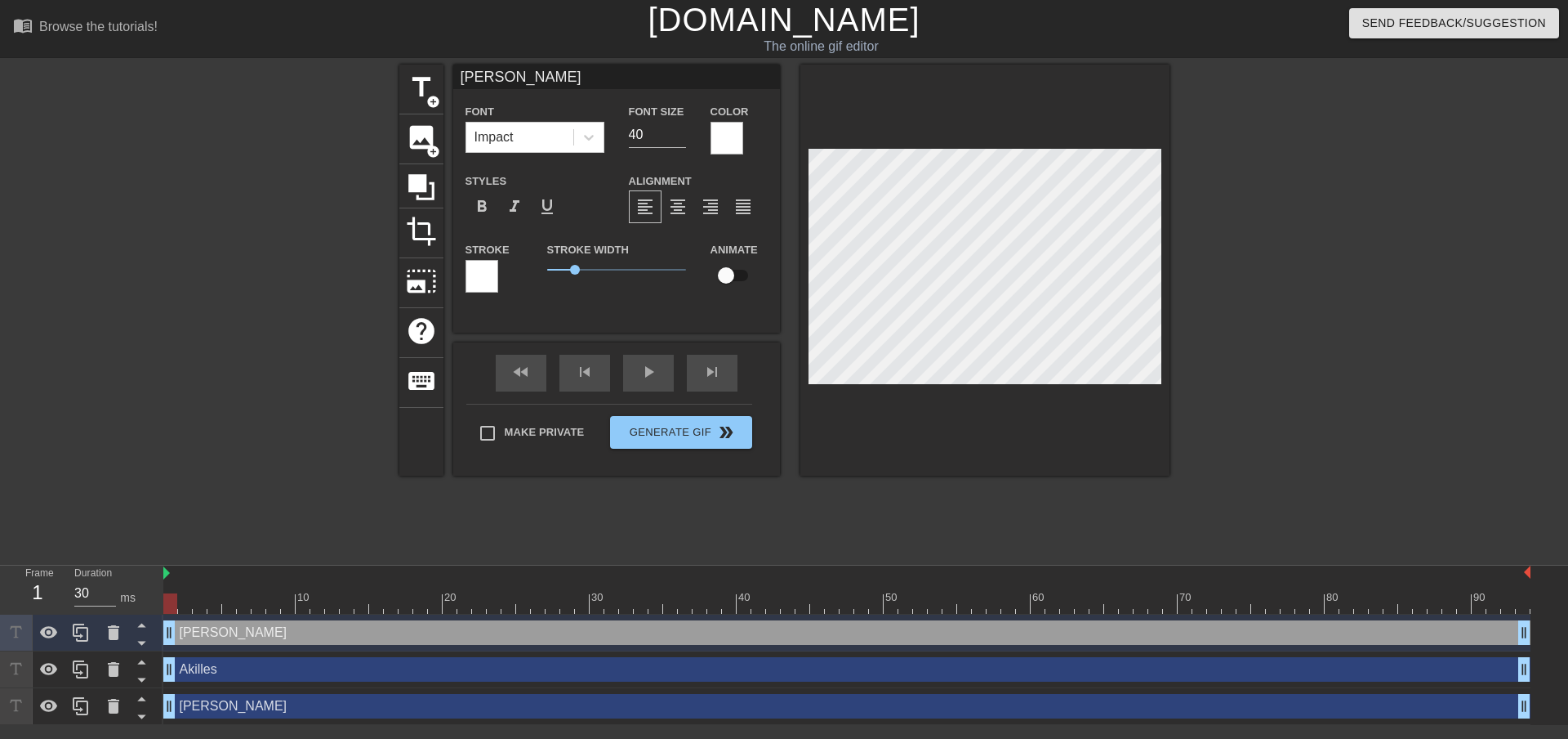
click at [492, 273] on div at bounding box center [482, 276] width 33 height 33
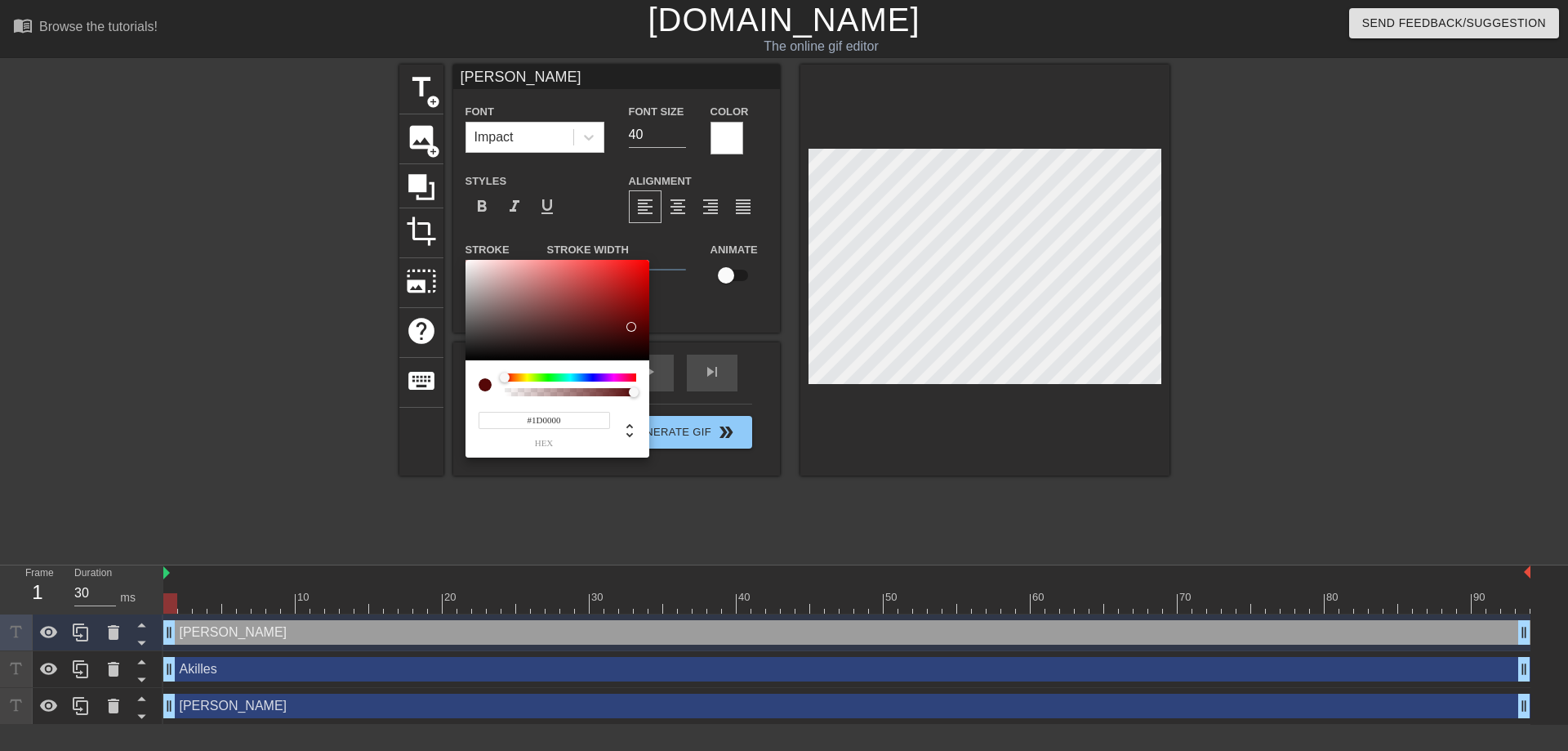
type input "#000000"
drag, startPoint x: 614, startPoint y: 306, endPoint x: 702, endPoint y: 416, distance: 140.9
click at [702, 416] on div "#000000 hex" at bounding box center [784, 375] width 1568 height 751
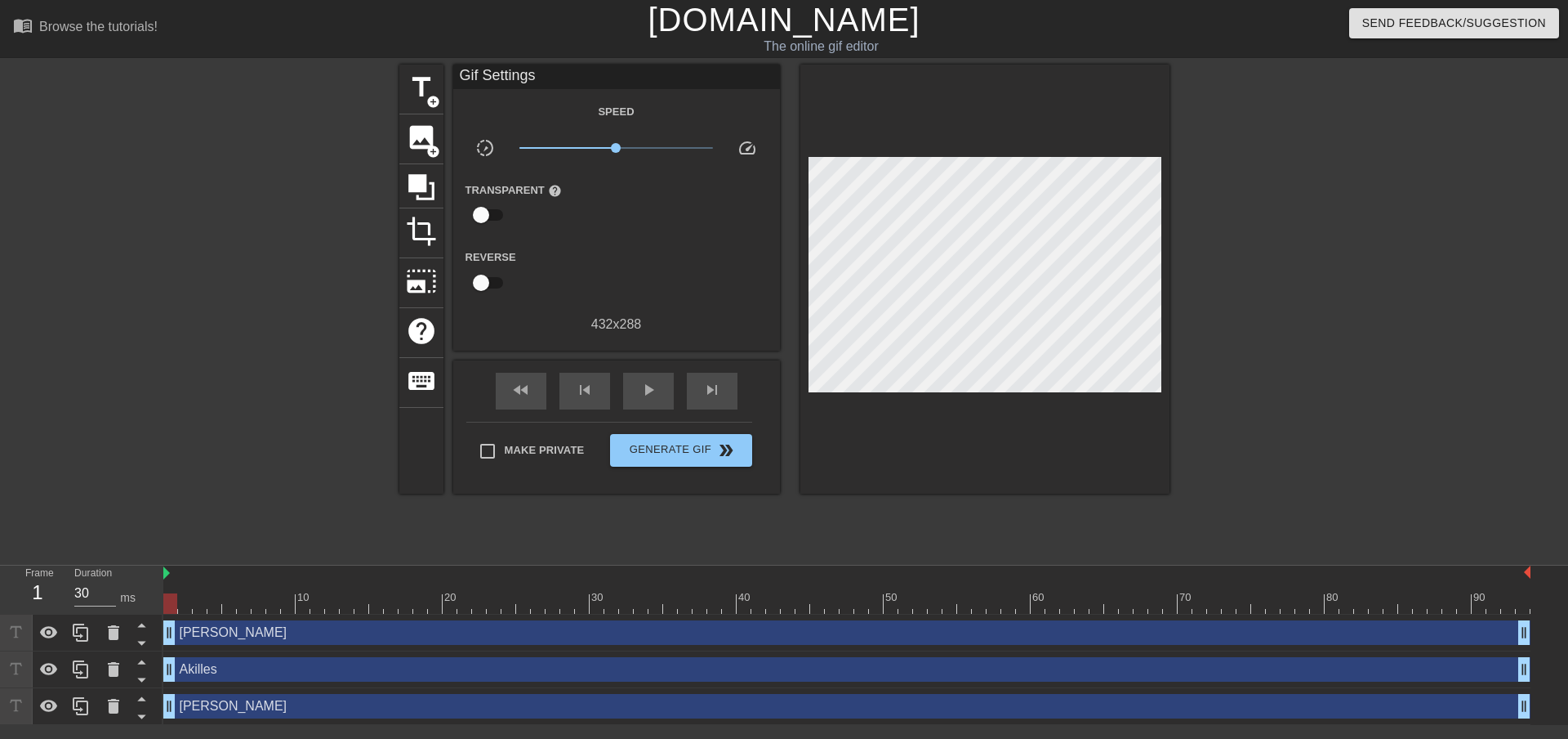
click at [186, 577] on div at bounding box center [847, 573] width 1367 height 17
drag, startPoint x: 203, startPoint y: 589, endPoint x: 232, endPoint y: 588, distance: 29.0
click at [232, 588] on div "10 20 30 40 50 60 70 80 90" at bounding box center [847, 595] width 1367 height 26
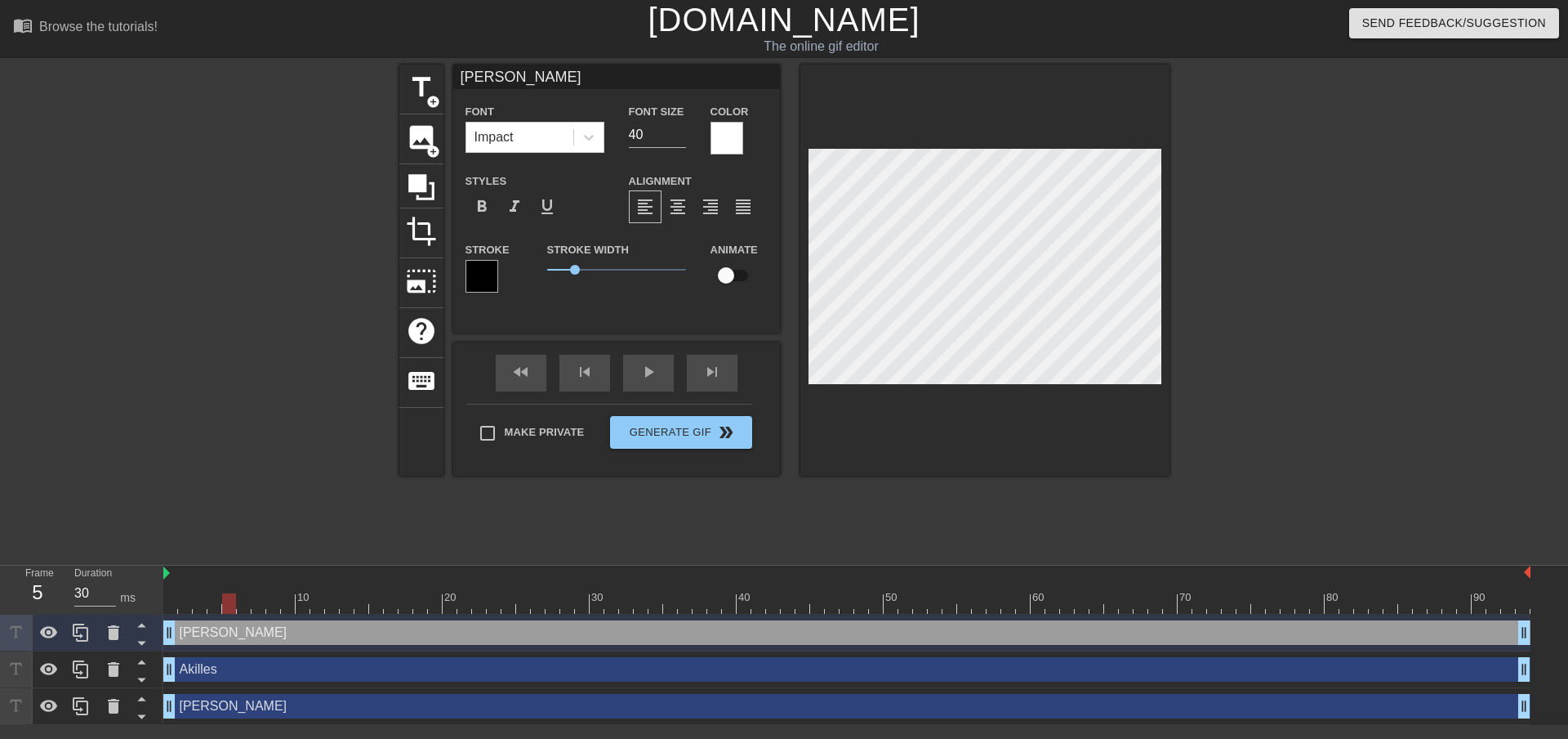
click at [207, 601] on div at bounding box center [847, 603] width 1367 height 20
drag, startPoint x: 207, startPoint y: 601, endPoint x: 195, endPoint y: 602, distance: 12.0
click at [195, 602] on div at bounding box center [847, 603] width 1367 height 20
drag, startPoint x: 188, startPoint y: 603, endPoint x: 175, endPoint y: 594, distance: 15.8
click at [175, 594] on div at bounding box center [847, 603] width 1367 height 20
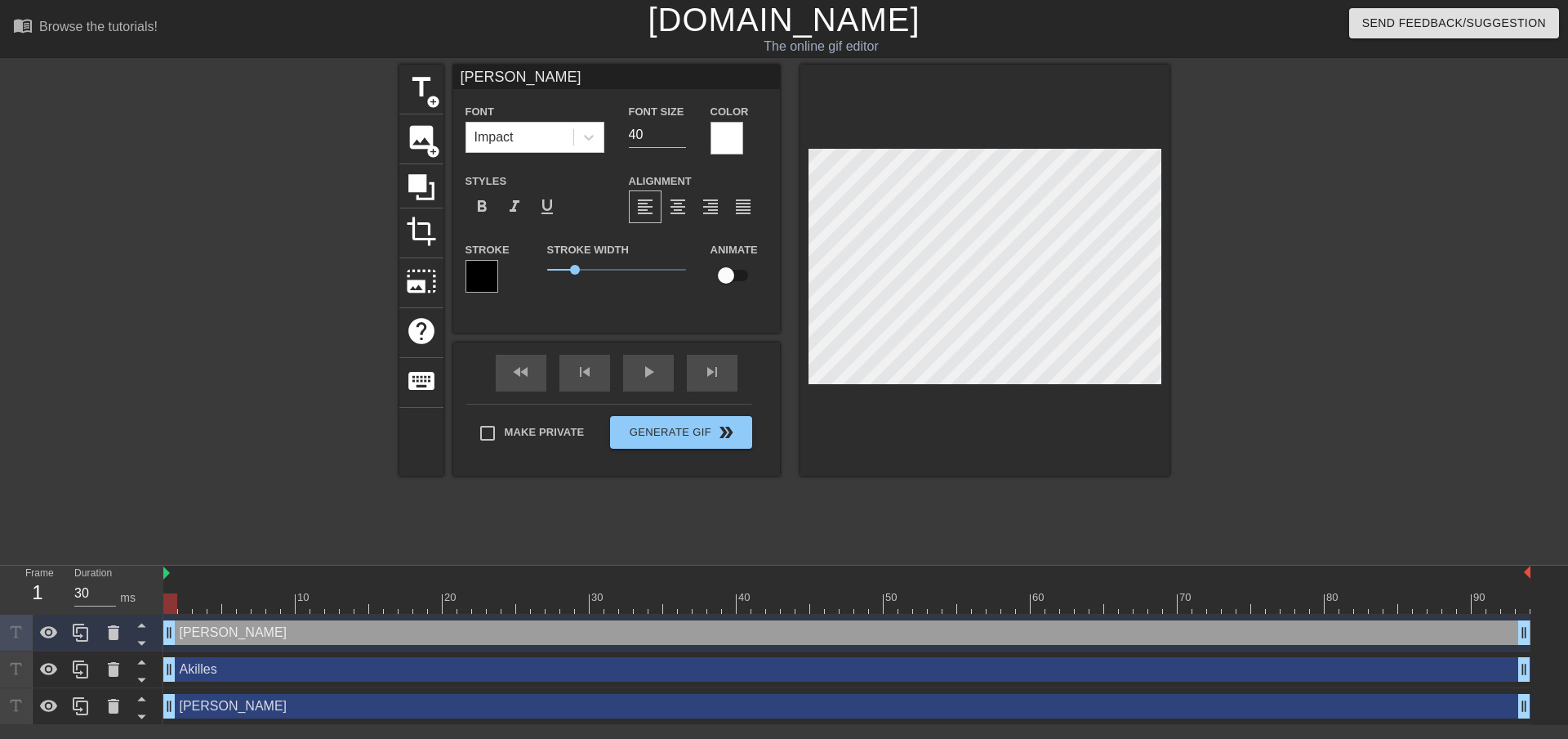
click at [166, 602] on div at bounding box center [171, 603] width 14 height 20
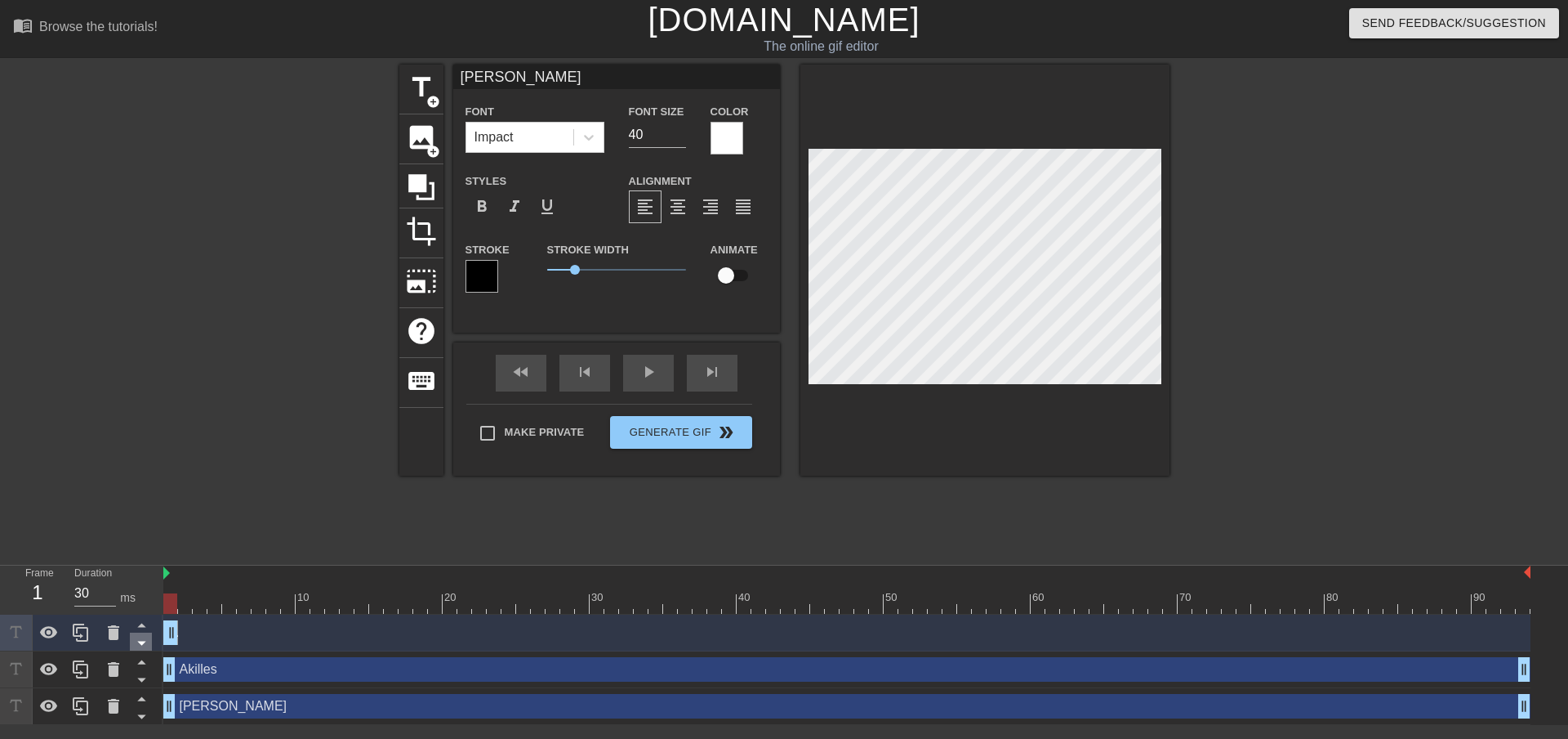
drag, startPoint x: 1528, startPoint y: 634, endPoint x: 143, endPoint y: 651, distance: 1385.1
click at [143, 651] on div "Frame 1 Duration 30 ms 10 20 30 40 50 60 70 80 90 Isak drag_handle drag_handle …" at bounding box center [784, 645] width 1568 height 159
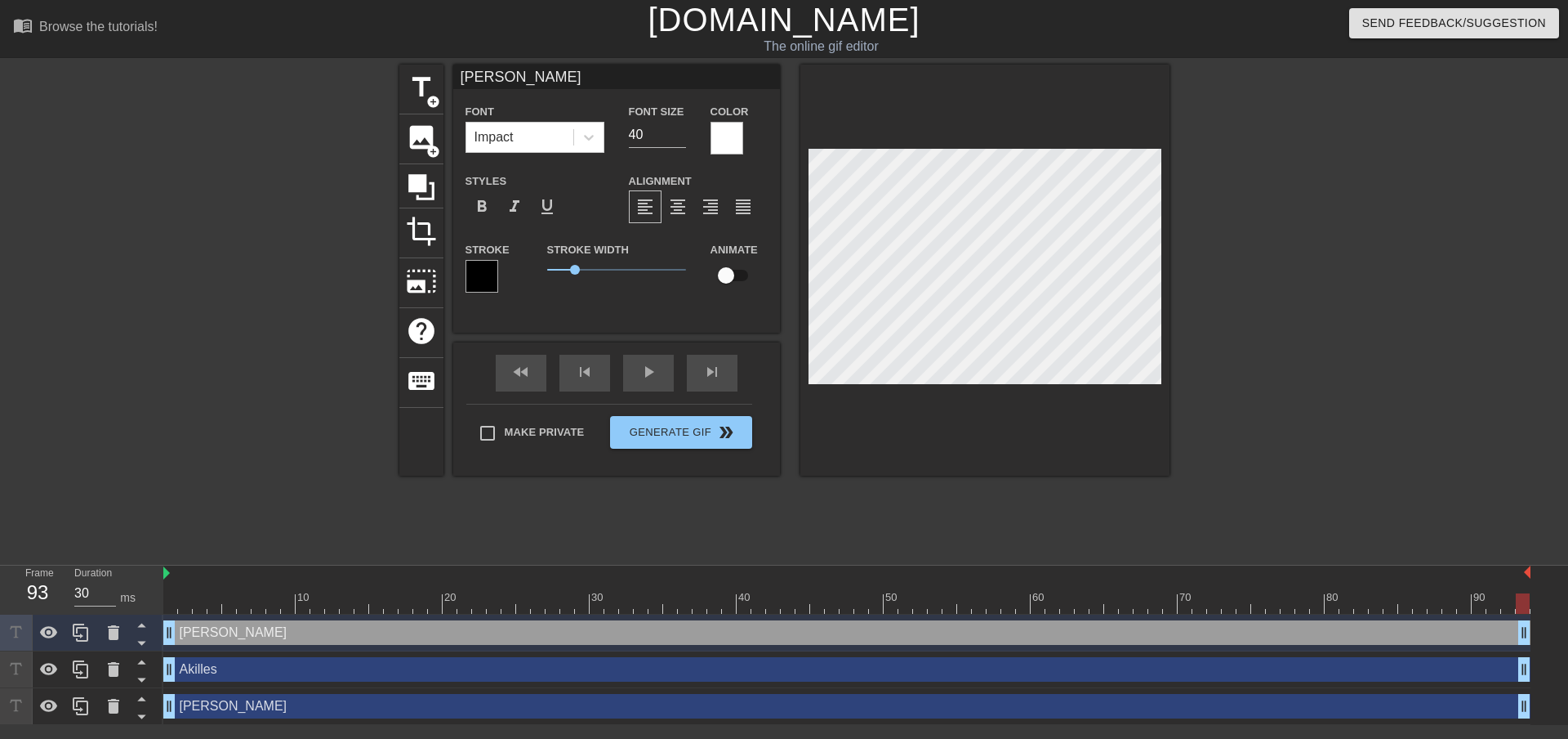
drag, startPoint x: 172, startPoint y: 628, endPoint x: 1539, endPoint y: 578, distance: 1367.9
click at [1539, 578] on div "10 20 30 40 50 60 70 80 90 Isak drag_handle drag_handle Akilles drag_handle dra…" at bounding box center [866, 645] width 1405 height 159
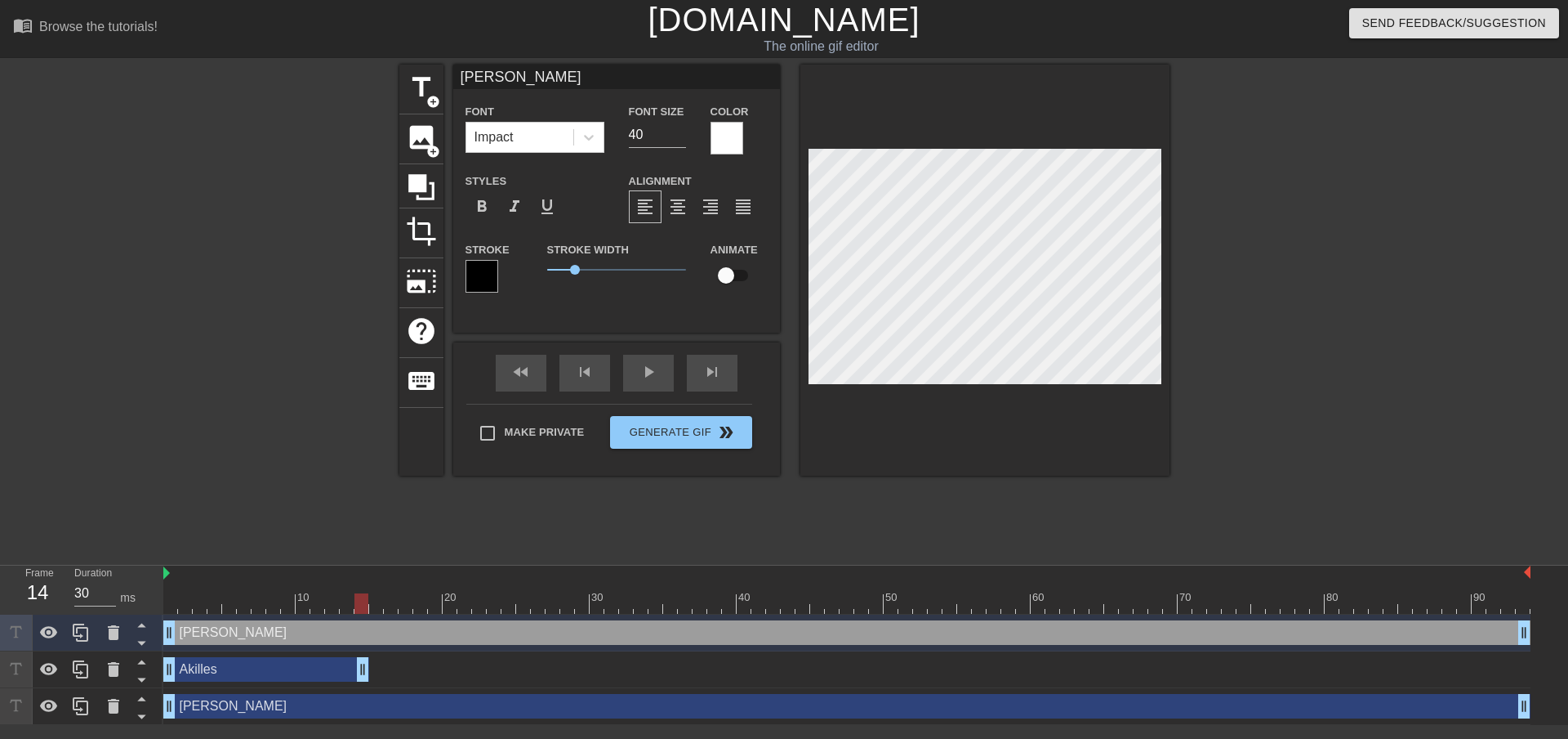
drag, startPoint x: 1524, startPoint y: 673, endPoint x: 357, endPoint y: 663, distance: 1167.0
click at [440, 674] on div "Akilles drag_handle drag_handle" at bounding box center [847, 669] width 1367 height 25
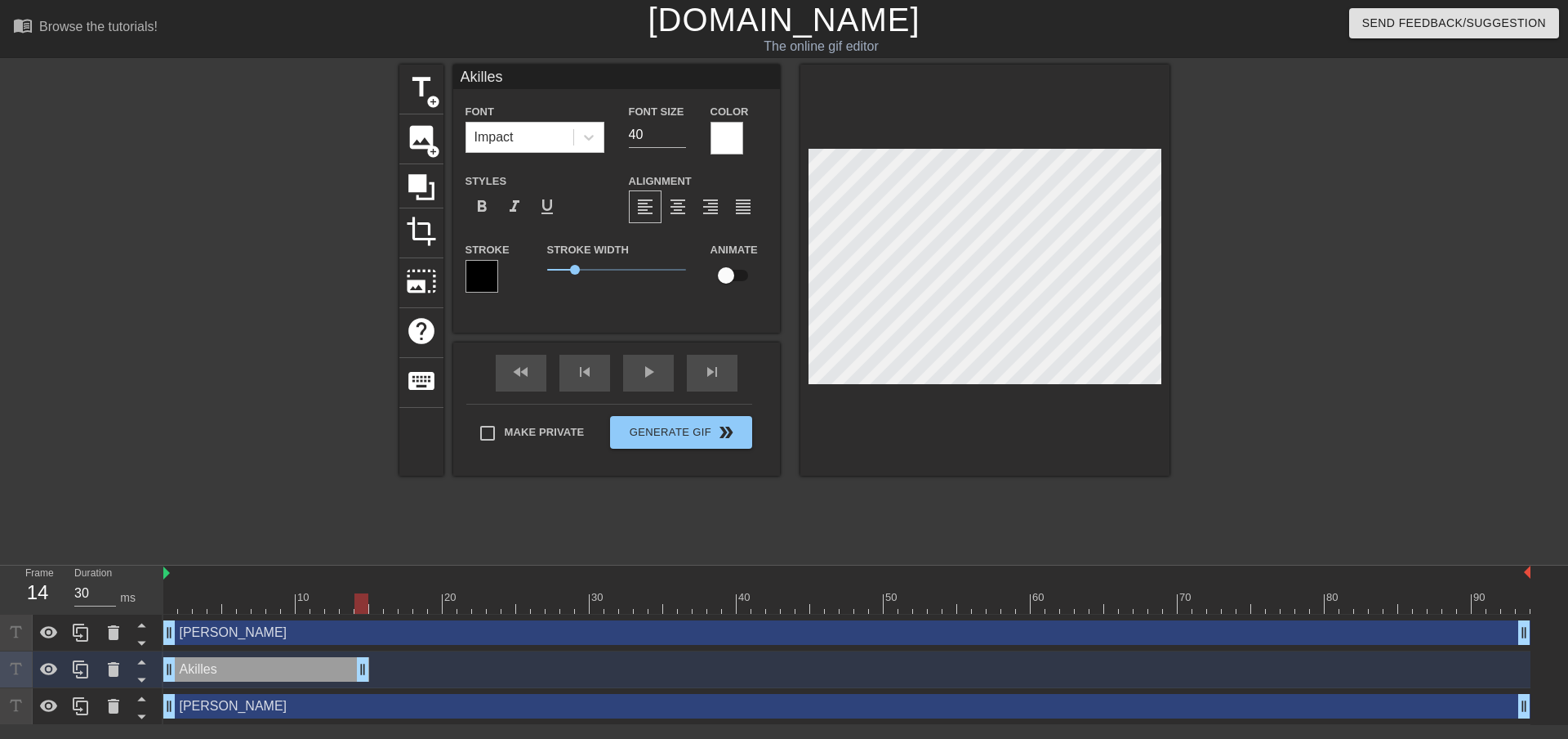
click at [740, 282] on input "checkbox" at bounding box center [726, 275] width 93 height 31
checkbox input "true"
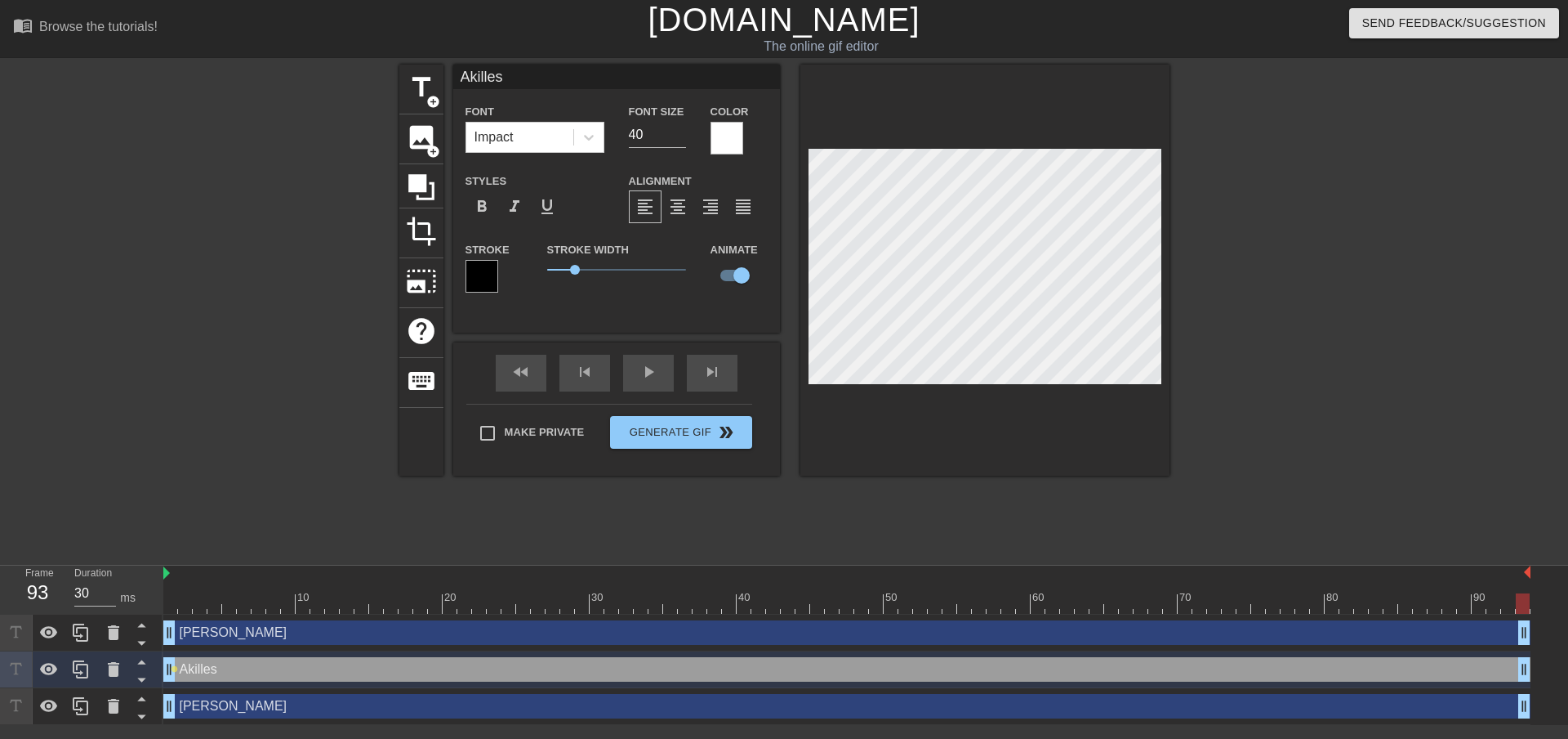
drag, startPoint x: 363, startPoint y: 674, endPoint x: 1537, endPoint y: 655, distance: 1174.2
click at [1537, 655] on div "Isak drag_handle drag_handle Akilles drag_handle drag_handle lens Elias drag_ha…" at bounding box center [866, 669] width 1405 height 110
click at [170, 596] on div at bounding box center [847, 603] width 1367 height 20
drag, startPoint x: 179, startPoint y: 596, endPoint x: 322, endPoint y: 596, distance: 143.0
click at [322, 596] on div at bounding box center [318, 603] width 14 height 20
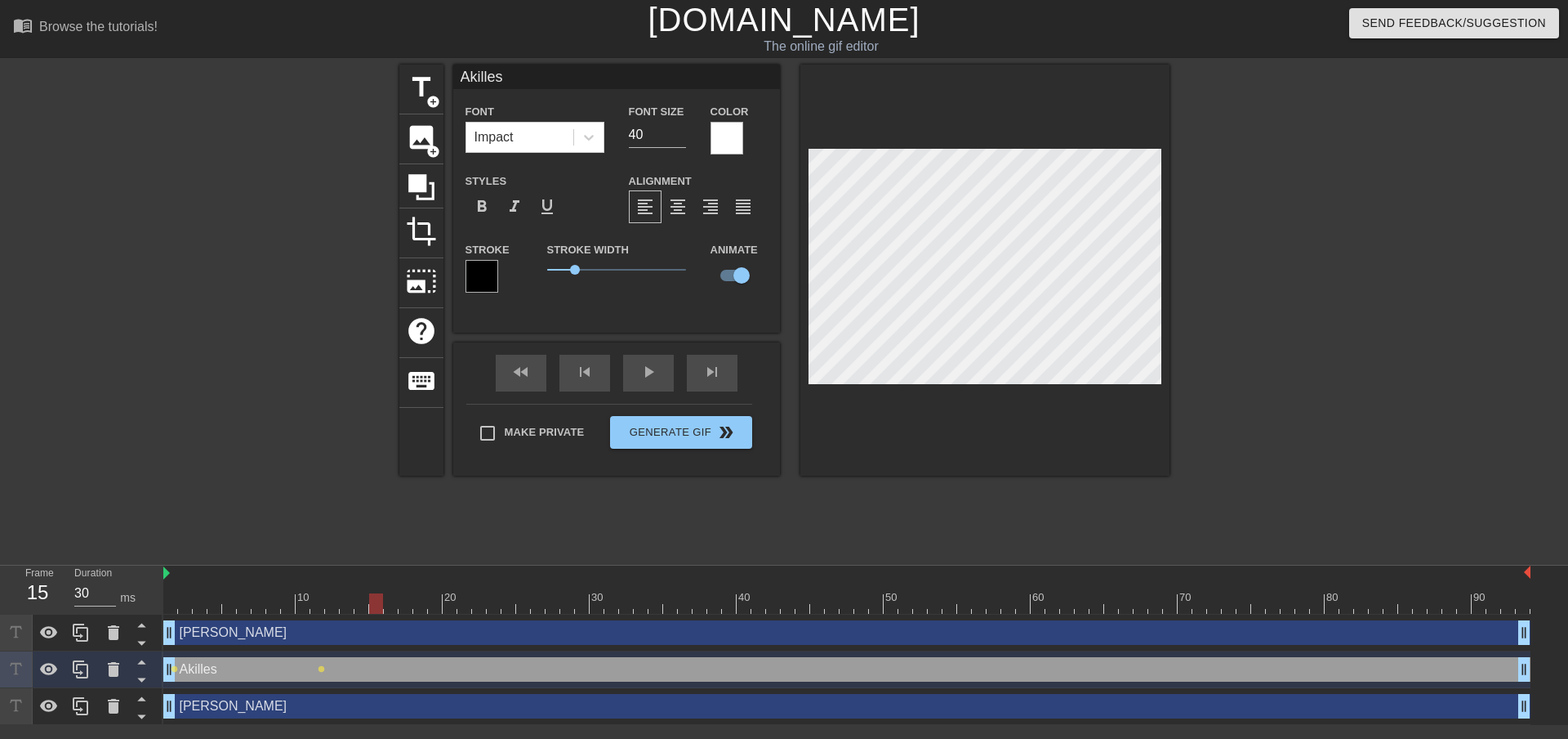
drag, startPoint x: 334, startPoint y: 605, endPoint x: 372, endPoint y: 599, distance: 38.5
click at [372, 599] on div at bounding box center [847, 603] width 1367 height 20
drag, startPoint x: 380, startPoint y: 606, endPoint x: 420, endPoint y: 598, distance: 40.8
click at [420, 598] on div at bounding box center [420, 603] width 14 height 20
click at [453, 602] on div at bounding box center [847, 603] width 1367 height 20
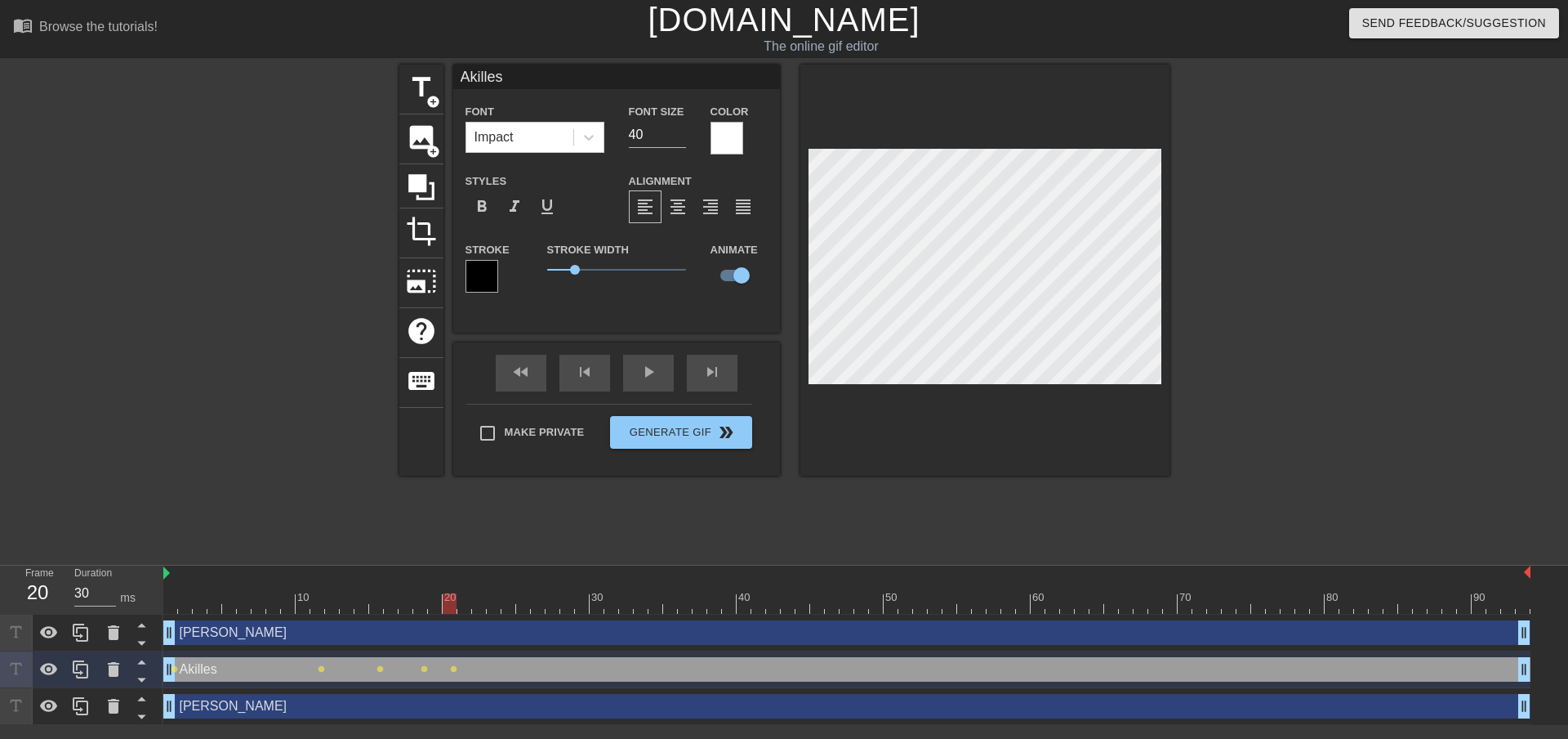
click at [481, 602] on div at bounding box center [847, 603] width 1367 height 20
click at [504, 604] on div at bounding box center [847, 603] width 1367 height 20
click at [537, 600] on div at bounding box center [847, 603] width 1367 height 20
click at [567, 600] on div at bounding box center [847, 603] width 1367 height 20
click at [597, 606] on div at bounding box center [847, 603] width 1367 height 20
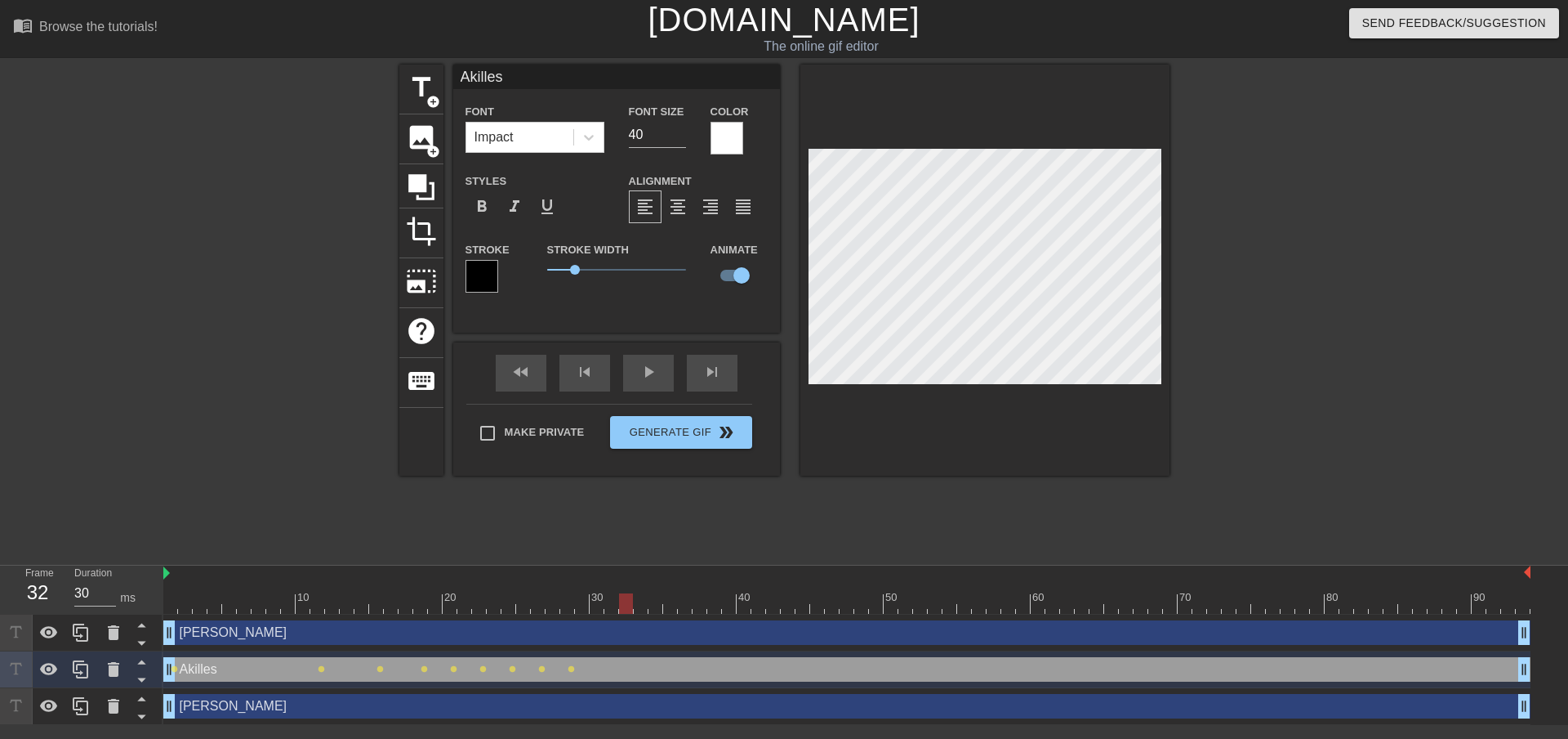
click at [630, 604] on div at bounding box center [847, 603] width 1367 height 20
click at [656, 606] on div at bounding box center [847, 603] width 1367 height 20
click at [686, 606] on div at bounding box center [847, 603] width 1367 height 20
click at [718, 606] on div at bounding box center [847, 603] width 1367 height 20
click at [747, 601] on div at bounding box center [847, 603] width 1367 height 20
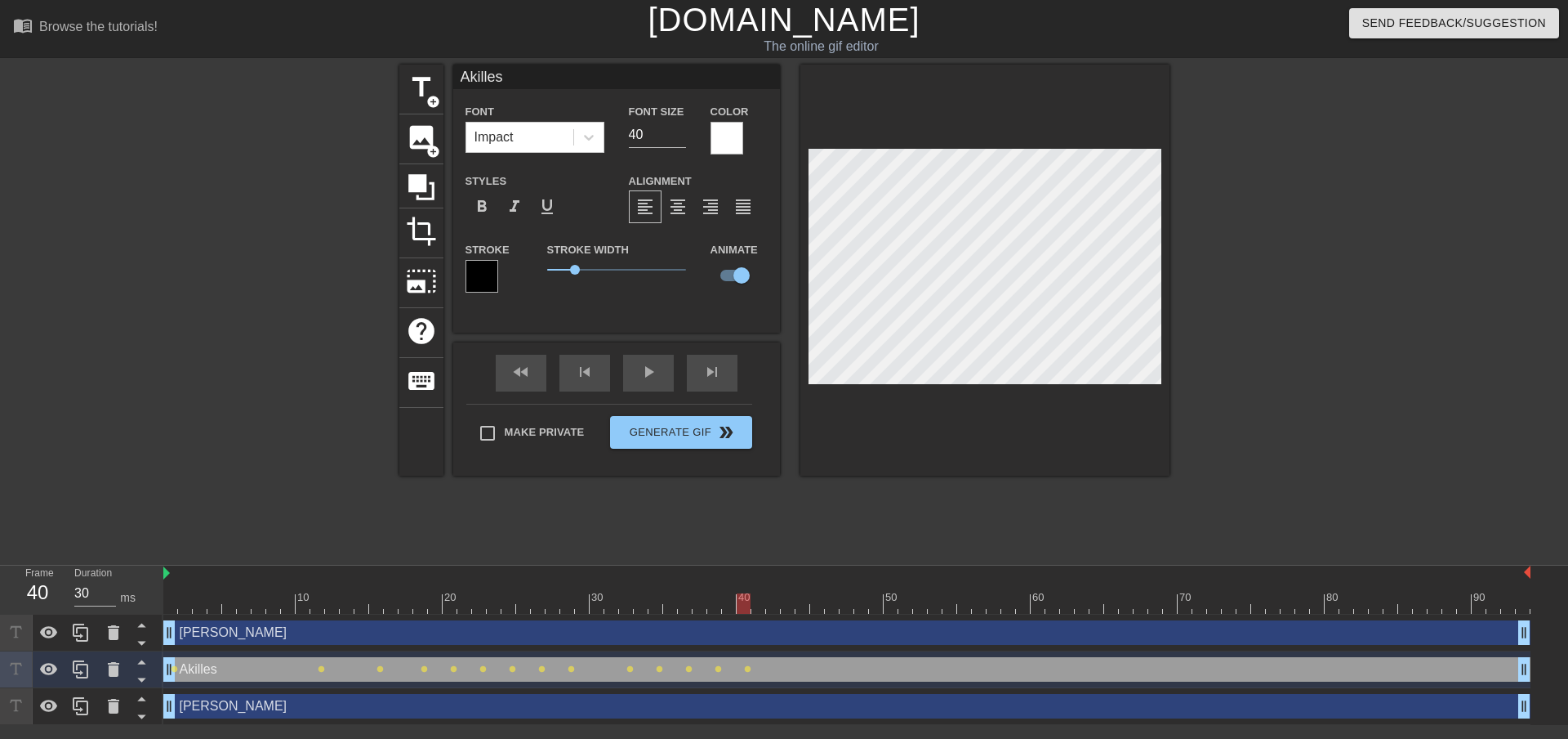
click at [786, 602] on div at bounding box center [847, 603] width 1367 height 20
click at [831, 597] on div at bounding box center [847, 603] width 1367 height 20
click at [877, 606] on div at bounding box center [847, 603] width 1367 height 20
click at [924, 600] on div at bounding box center [847, 603] width 1367 height 20
click at [980, 603] on div at bounding box center [847, 603] width 1367 height 20
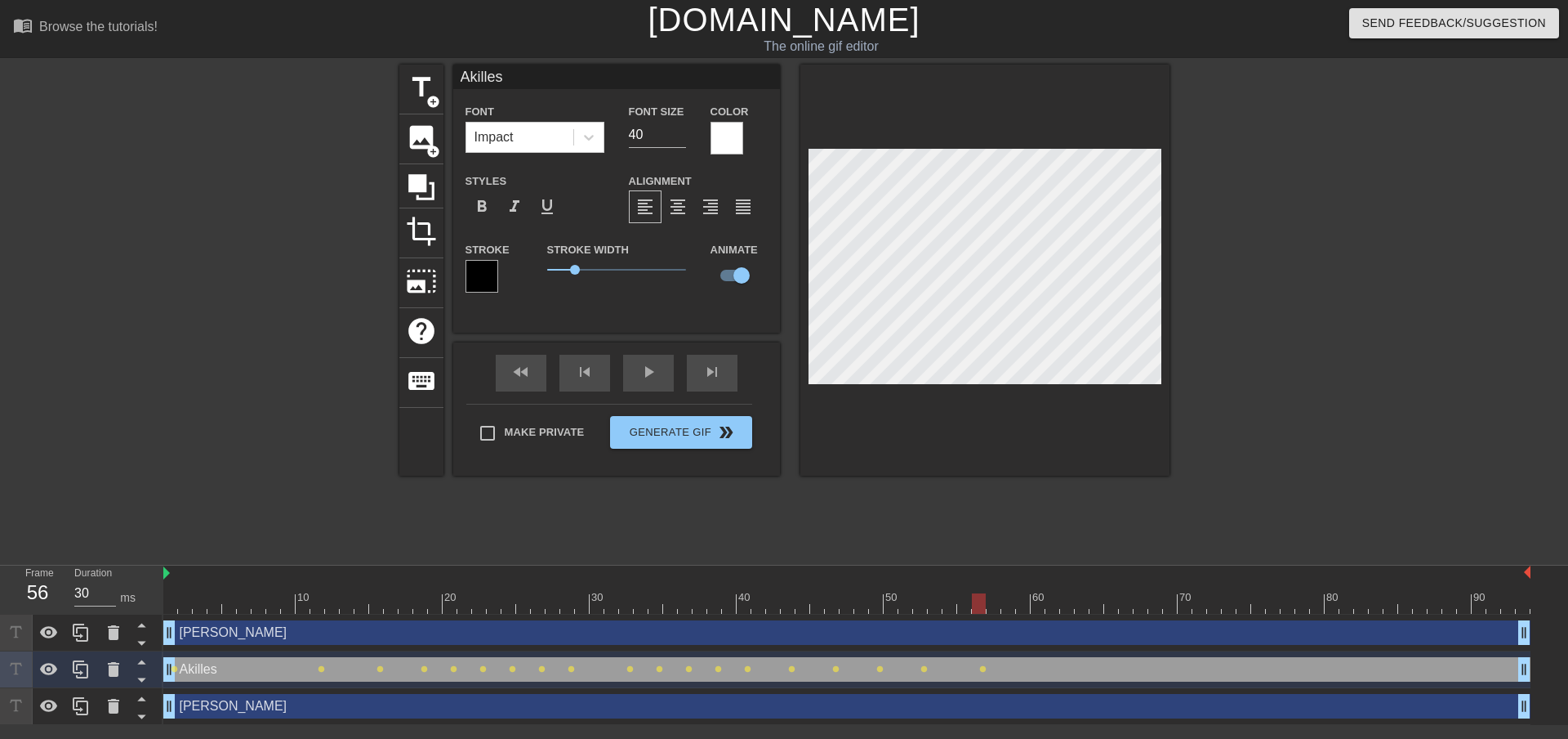
click at [1035, 606] on div at bounding box center [847, 603] width 1367 height 20
click at [1093, 602] on div at bounding box center [847, 603] width 1367 height 20
click at [1143, 603] on div at bounding box center [847, 603] width 1367 height 20
click at [1182, 602] on div at bounding box center [847, 603] width 1367 height 20
click at [1227, 604] on div at bounding box center [847, 603] width 1367 height 20
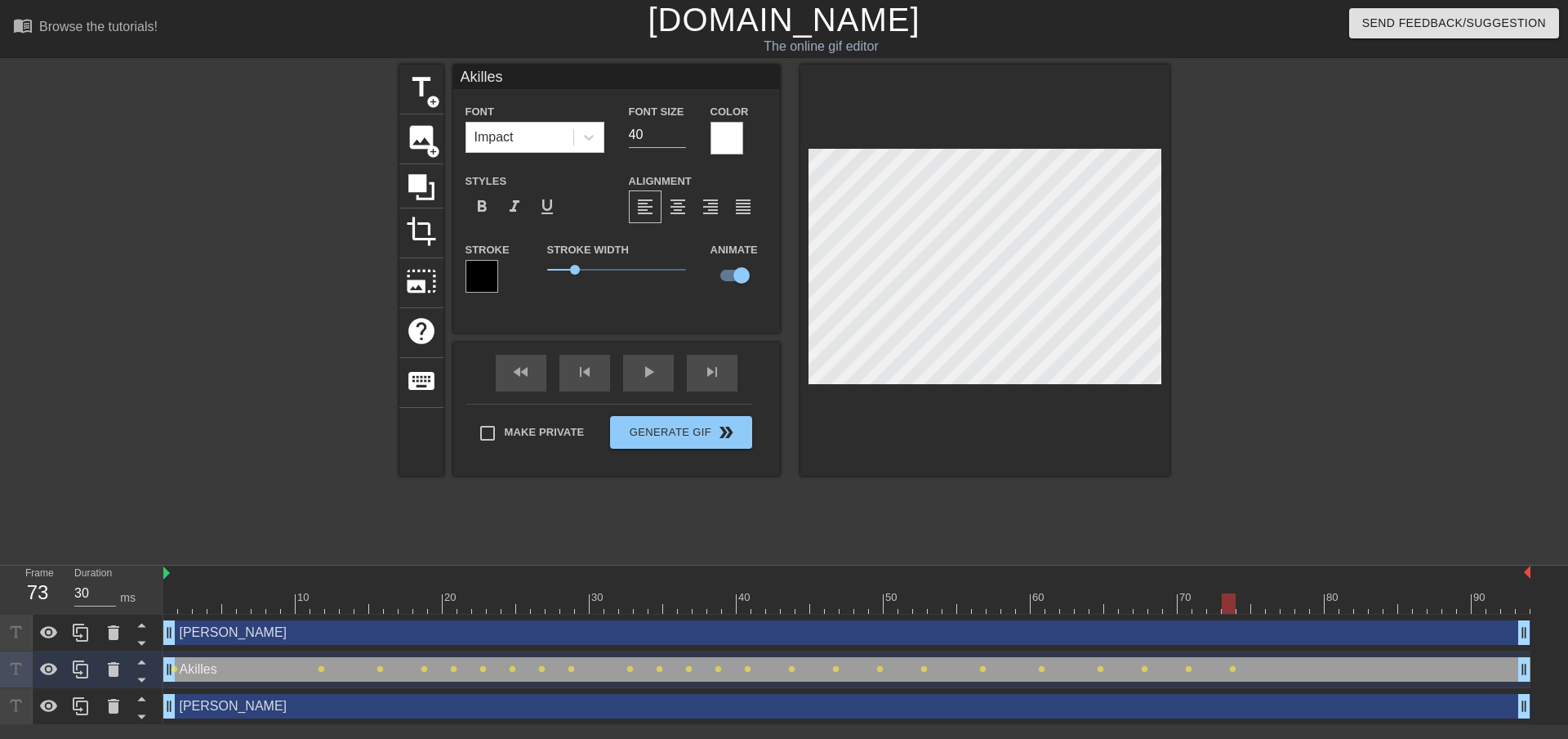
click at [1273, 604] on div at bounding box center [847, 603] width 1367 height 20
click at [1318, 604] on div at bounding box center [847, 603] width 1367 height 20
click at [1366, 601] on div at bounding box center [847, 603] width 1367 height 20
click at [1409, 600] on div at bounding box center [847, 603] width 1367 height 20
click at [1443, 602] on div at bounding box center [847, 603] width 1367 height 20
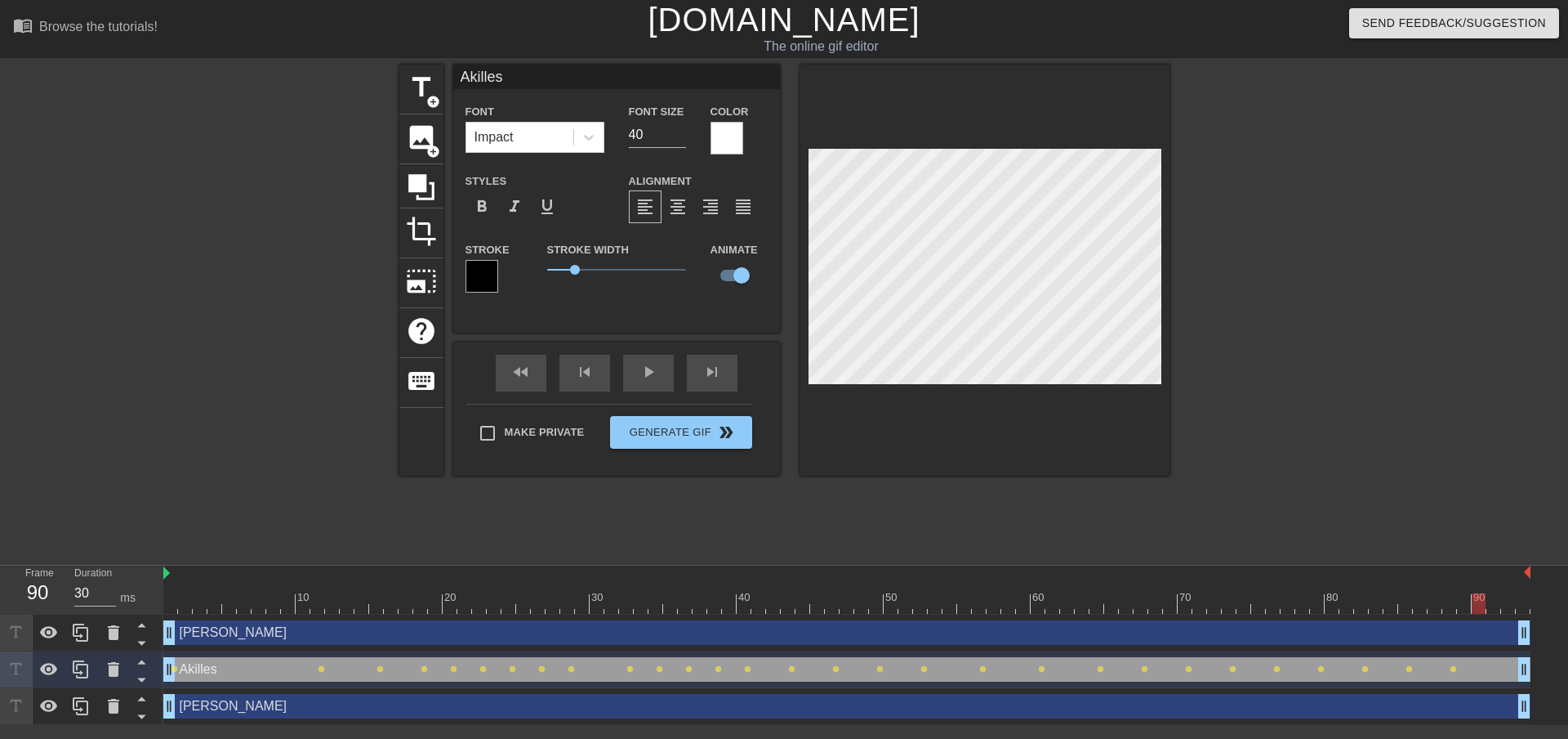
click at [1478, 595] on div at bounding box center [847, 603] width 1367 height 20
click at [1508, 602] on div at bounding box center [847, 603] width 1367 height 20
drag, startPoint x: 1503, startPoint y: 604, endPoint x: 154, endPoint y: 549, distance: 1350.1
click at [154, 549] on div "menu_book Browse the tutorials! Gifntext.com The online gif editor Send Feedbac…" at bounding box center [784, 362] width 1568 height 725
type input "Elias"
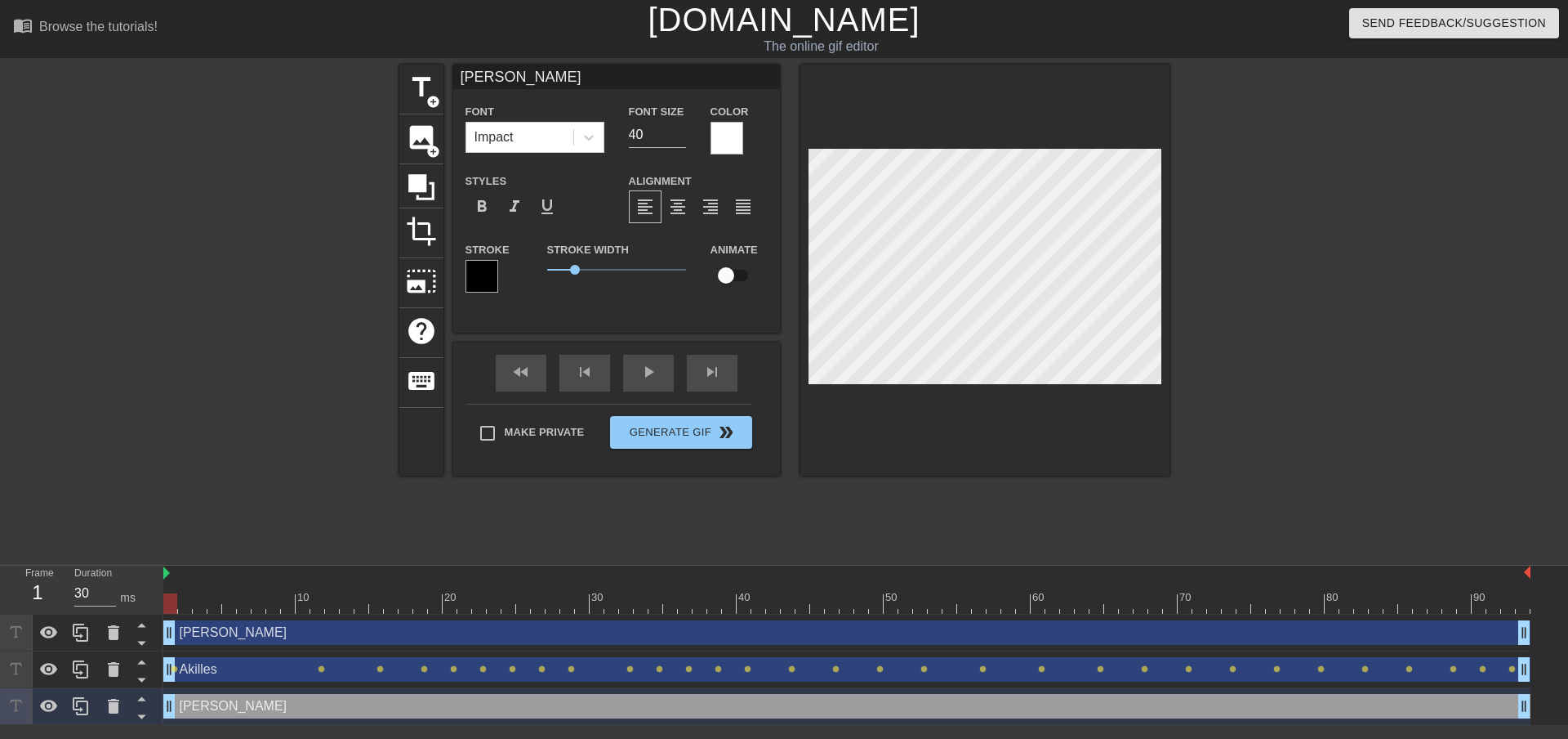
click at [732, 281] on input "checkbox" at bounding box center [726, 275] width 93 height 31
checkbox input "true"
drag, startPoint x: 184, startPoint y: 602, endPoint x: 474, endPoint y: 595, distance: 290.1
click at [474, 595] on div at bounding box center [847, 603] width 1367 height 20
drag, startPoint x: 402, startPoint y: 604, endPoint x: 319, endPoint y: 604, distance: 83.0
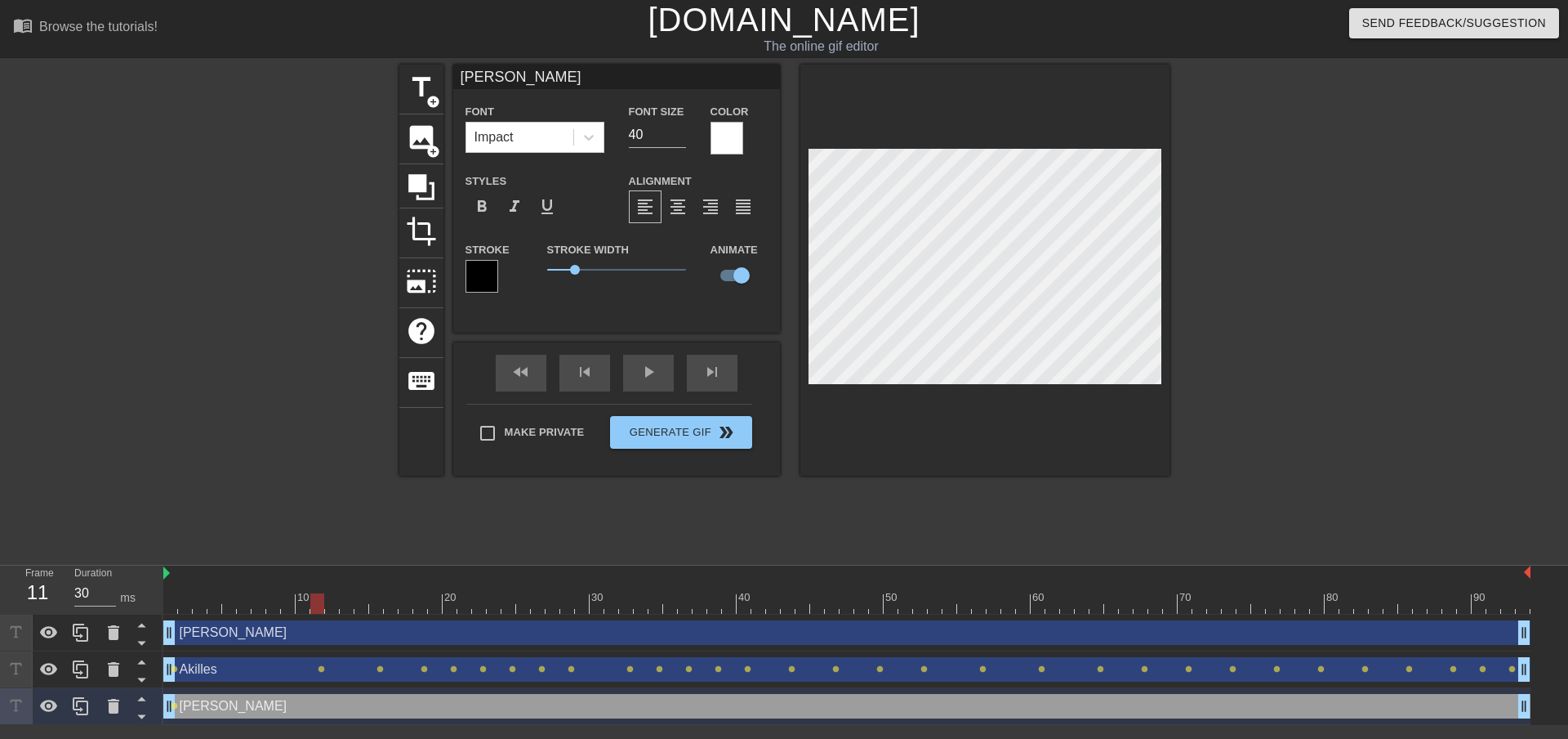
click at [319, 604] on div at bounding box center [847, 603] width 1367 height 20
click at [434, 599] on div at bounding box center [847, 603] width 1367 height 20
click at [542, 602] on div at bounding box center [847, 603] width 1367 height 20
click at [639, 602] on div at bounding box center [847, 603] width 1367 height 20
click at [737, 599] on div at bounding box center [847, 603] width 1367 height 20
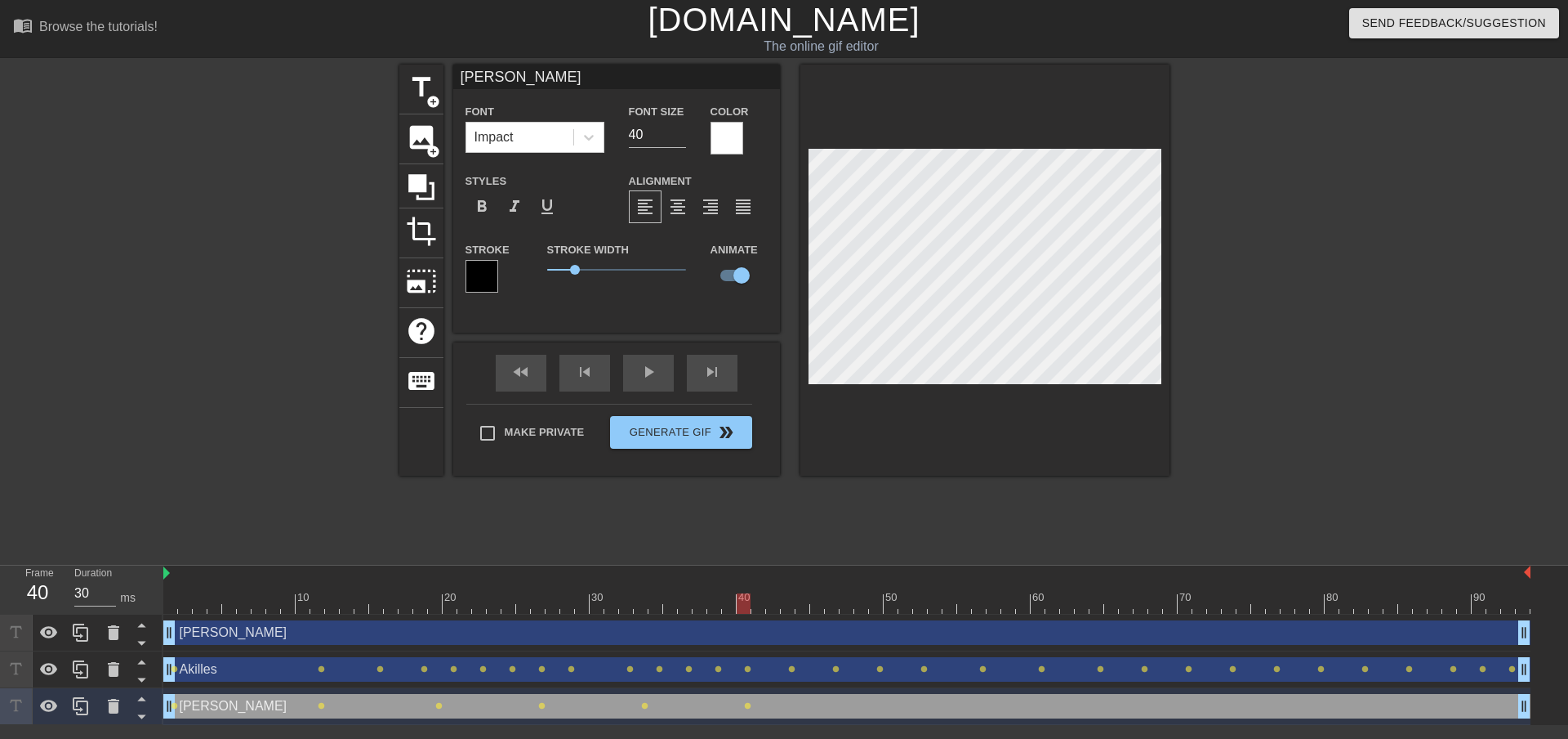
click at [859, 600] on div at bounding box center [847, 603] width 1367 height 20
click at [1029, 600] on div at bounding box center [847, 603] width 1367 height 20
click at [1121, 602] on div at bounding box center [847, 603] width 1367 height 20
click at [1209, 607] on div at bounding box center [847, 603] width 1367 height 20
click at [1299, 600] on div at bounding box center [847, 603] width 1367 height 20
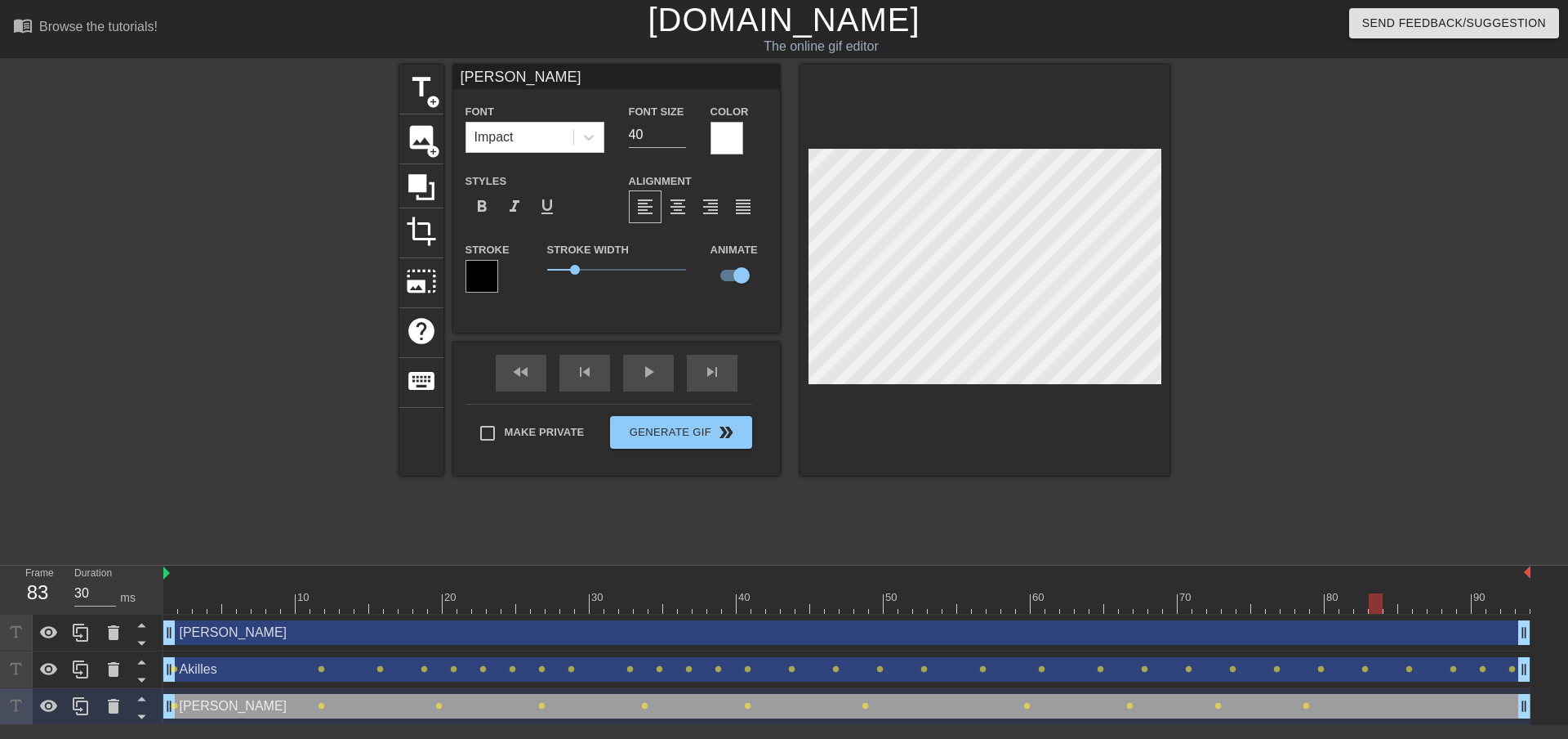
click at [1376, 602] on div at bounding box center [847, 603] width 1367 height 20
click at [1440, 608] on div at bounding box center [847, 603] width 1367 height 20
click at [1505, 605] on div at bounding box center [847, 603] width 1367 height 20
type input "Isak"
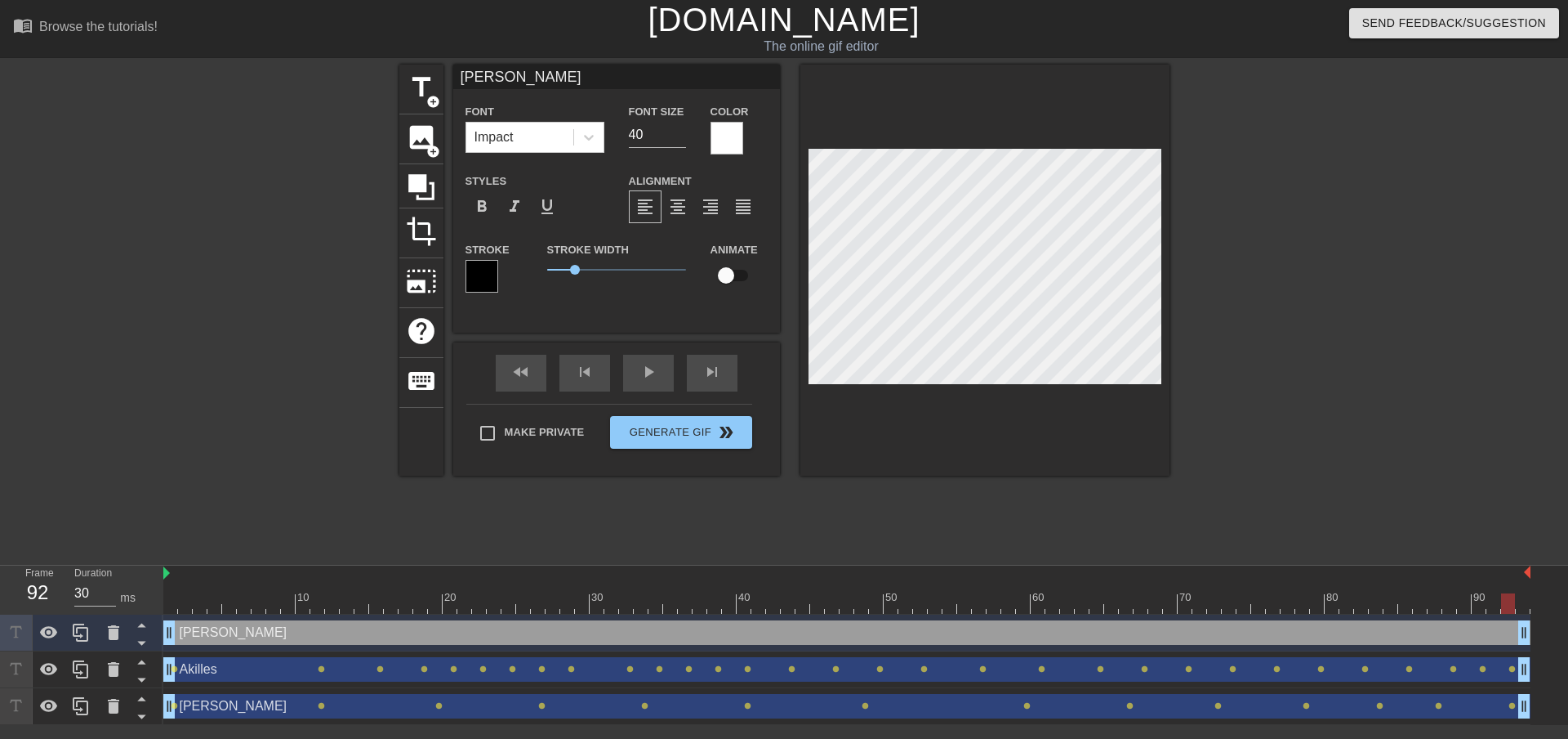
click at [732, 277] on input "checkbox" at bounding box center [726, 275] width 93 height 31
checkbox input "true"
click at [174, 602] on div at bounding box center [847, 603] width 1367 height 20
click at [260, 601] on div at bounding box center [847, 603] width 1367 height 20
click at [336, 603] on div at bounding box center [847, 603] width 1367 height 20
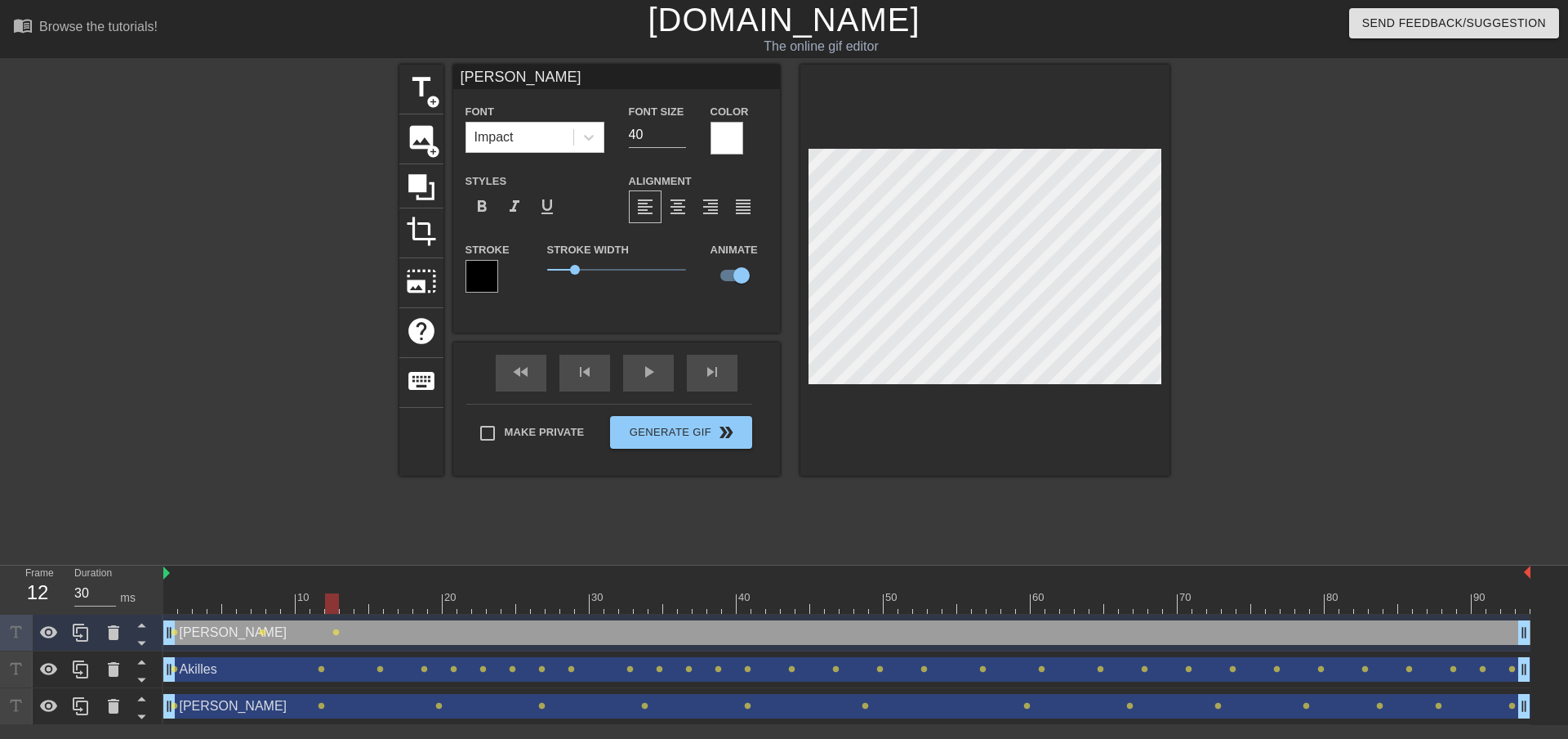
click at [410, 602] on div at bounding box center [847, 603] width 1367 height 20
click at [468, 608] on div at bounding box center [847, 603] width 1367 height 20
click at [562, 603] on div at bounding box center [847, 603] width 1367 height 20
click at [651, 604] on div at bounding box center [847, 603] width 1367 height 20
click at [785, 607] on div at bounding box center [847, 603] width 1367 height 20
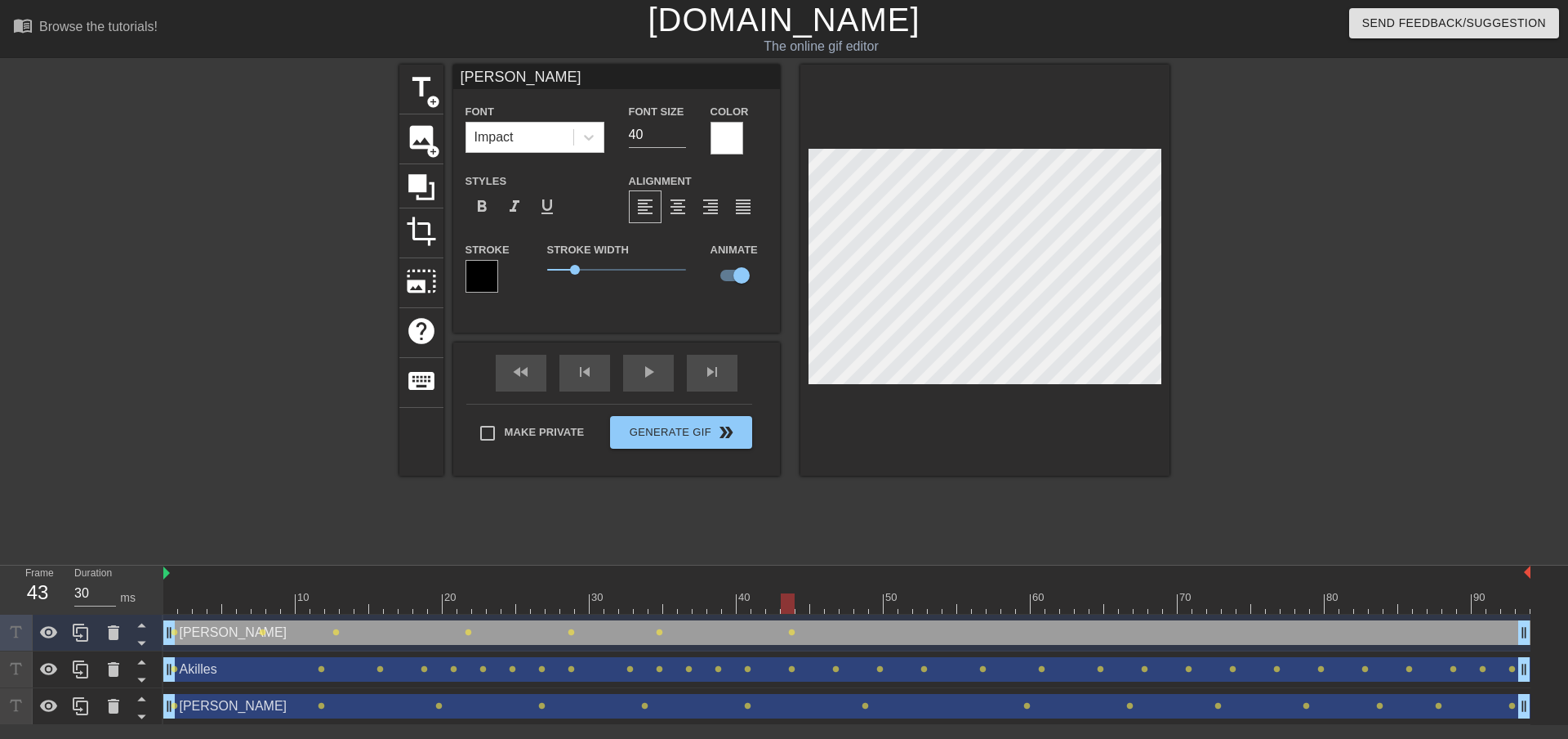
click at [893, 602] on div at bounding box center [847, 603] width 1367 height 20
click at [1008, 606] on div at bounding box center [847, 603] width 1367 height 20
click at [1119, 602] on div at bounding box center [847, 603] width 1367 height 20
click at [1211, 604] on div at bounding box center [847, 603] width 1367 height 20
click at [1303, 606] on div at bounding box center [847, 603] width 1367 height 20
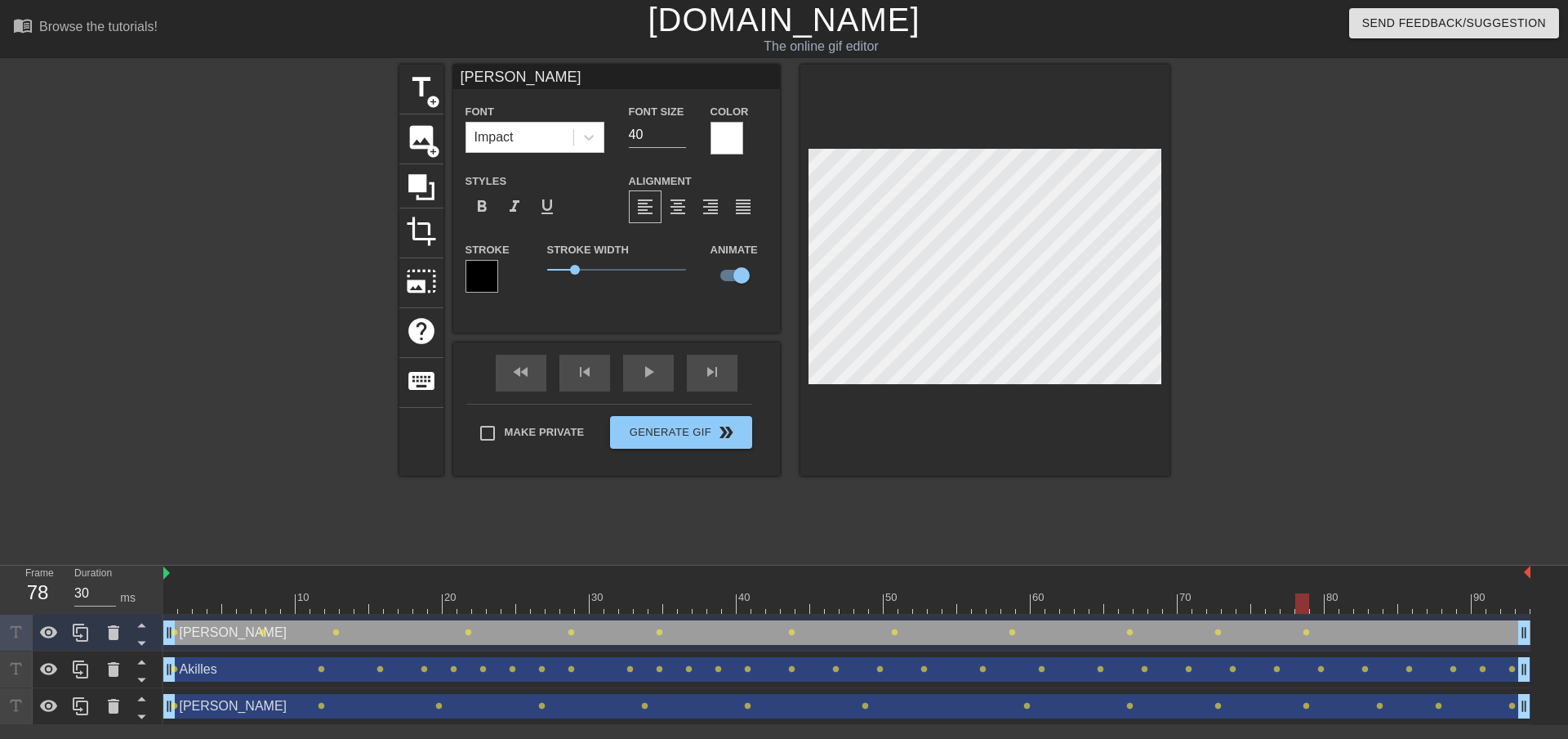
click at [1384, 605] on div at bounding box center [847, 603] width 1367 height 20
click at [1463, 604] on div at bounding box center [847, 603] width 1367 height 20
click at [1517, 602] on div at bounding box center [847, 603] width 1367 height 20
click at [171, 595] on div at bounding box center [847, 603] width 1367 height 20
click at [169, 602] on div at bounding box center [171, 603] width 14 height 20
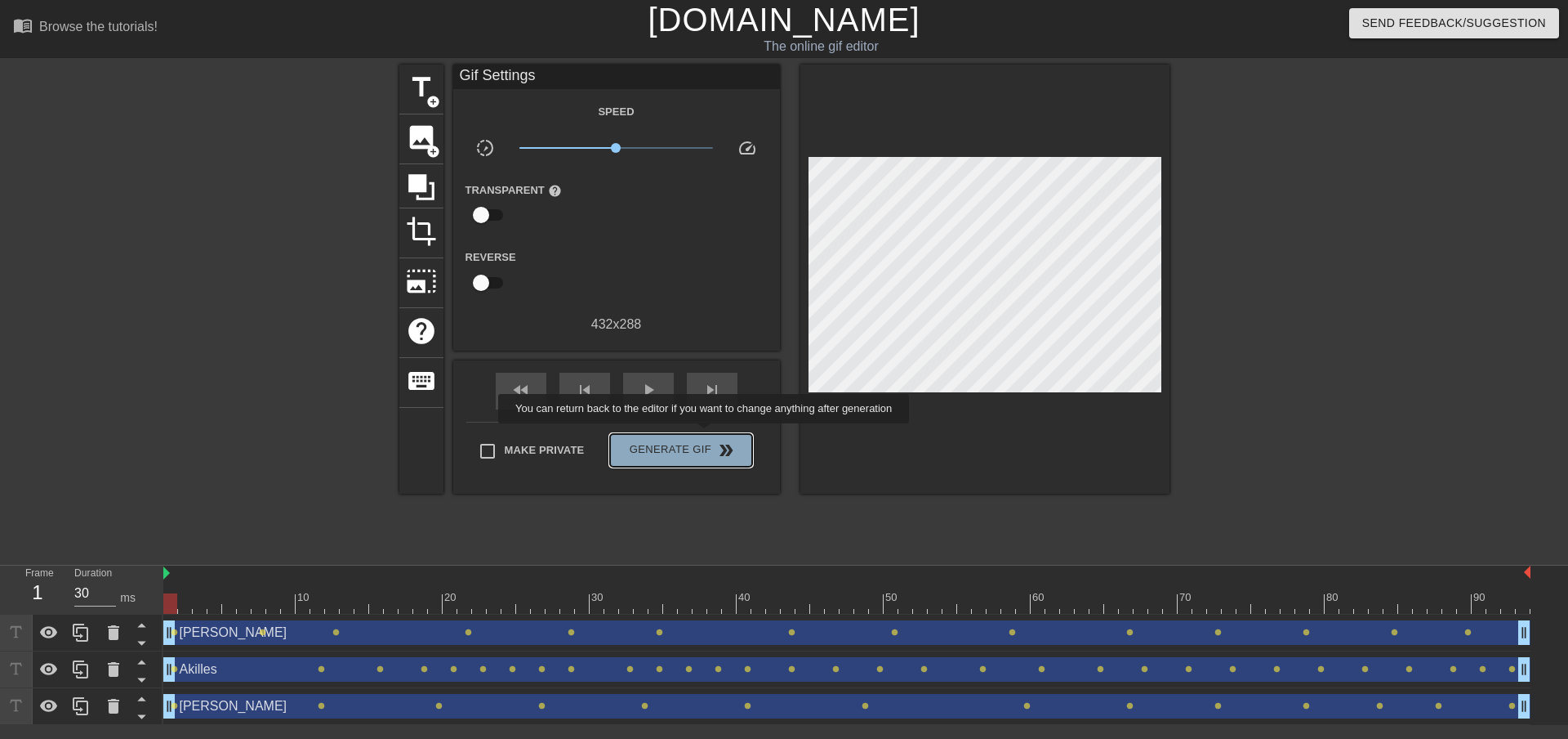
click at [706, 435] on button "Generate Gif double_arrow" at bounding box center [681, 450] width 142 height 33
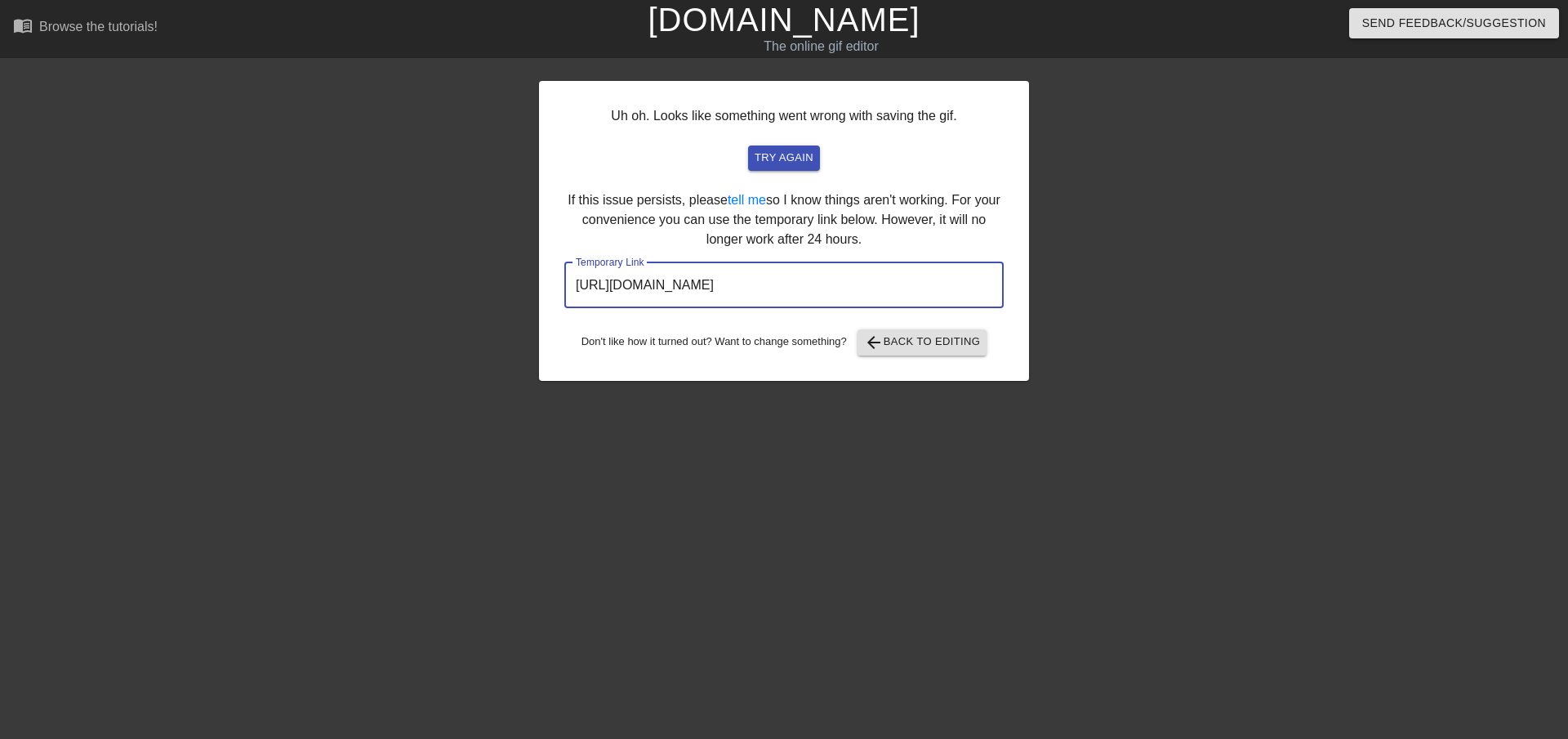
drag, startPoint x: 880, startPoint y: 282, endPoint x: 560, endPoint y: 288, distance: 320.1
click at [560, 288] on div "Uh oh. Looks like something went wrong with saving the gif. try again If this i…" at bounding box center [784, 231] width 490 height 300
